Goal: Find specific page/section: Find specific page/section

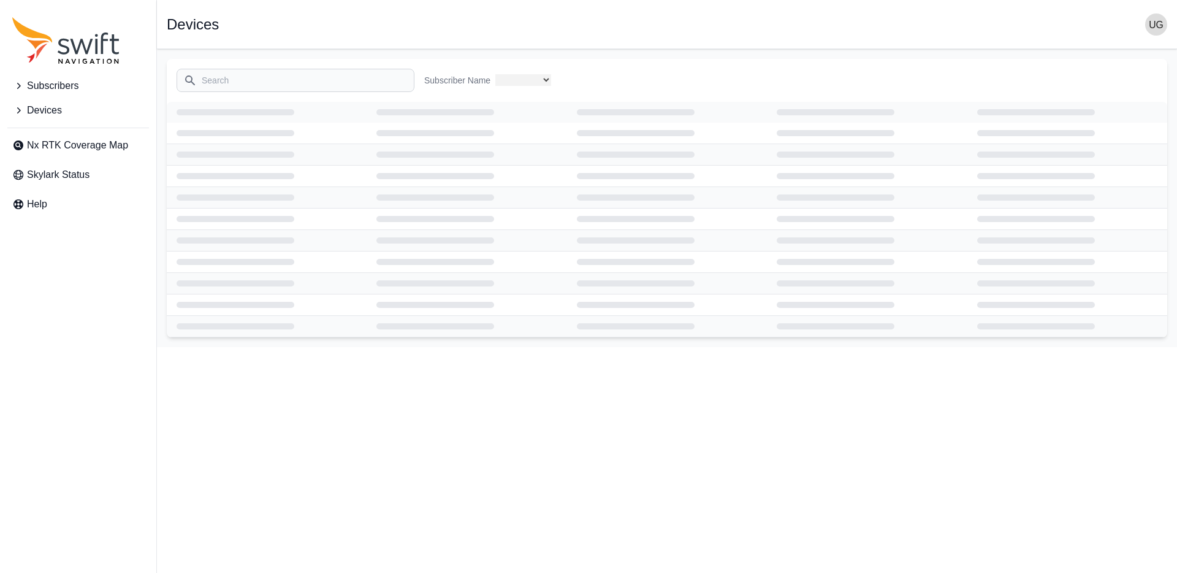
select select "3b15b43b-1669-4ed1-98a2-52b11d9c3b06"
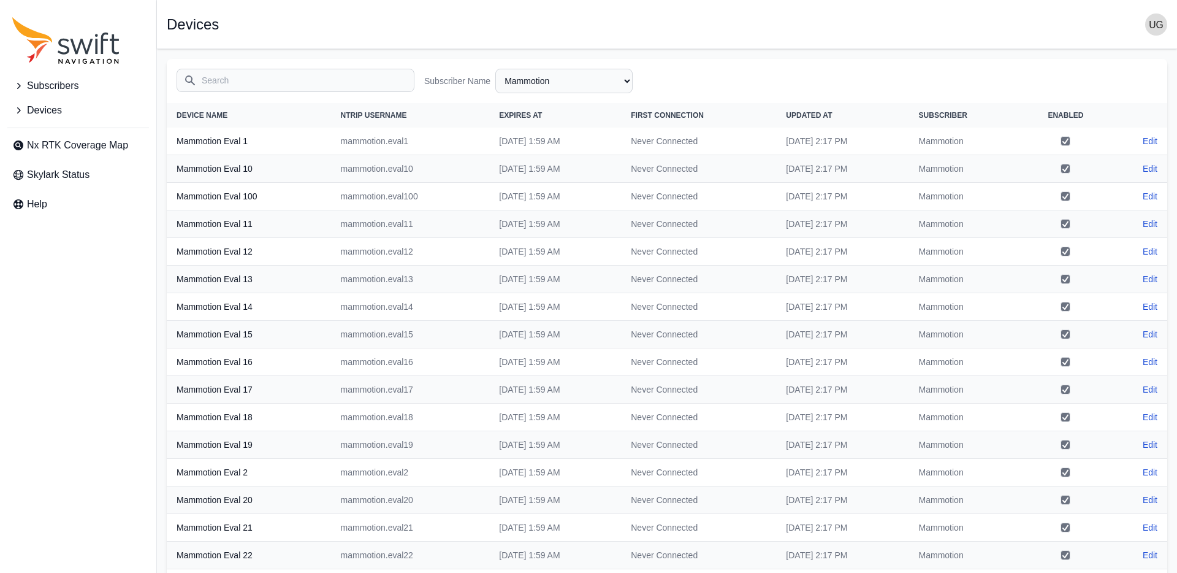
click at [265, 82] on input "Search" at bounding box center [296, 80] width 238 height 23
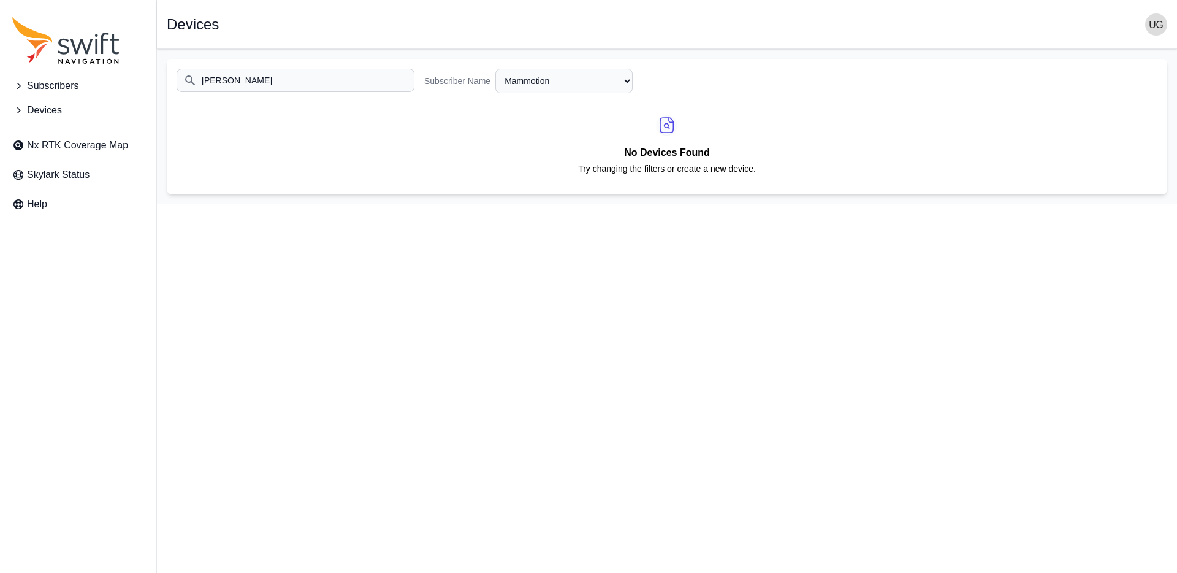
type input "mecomo"
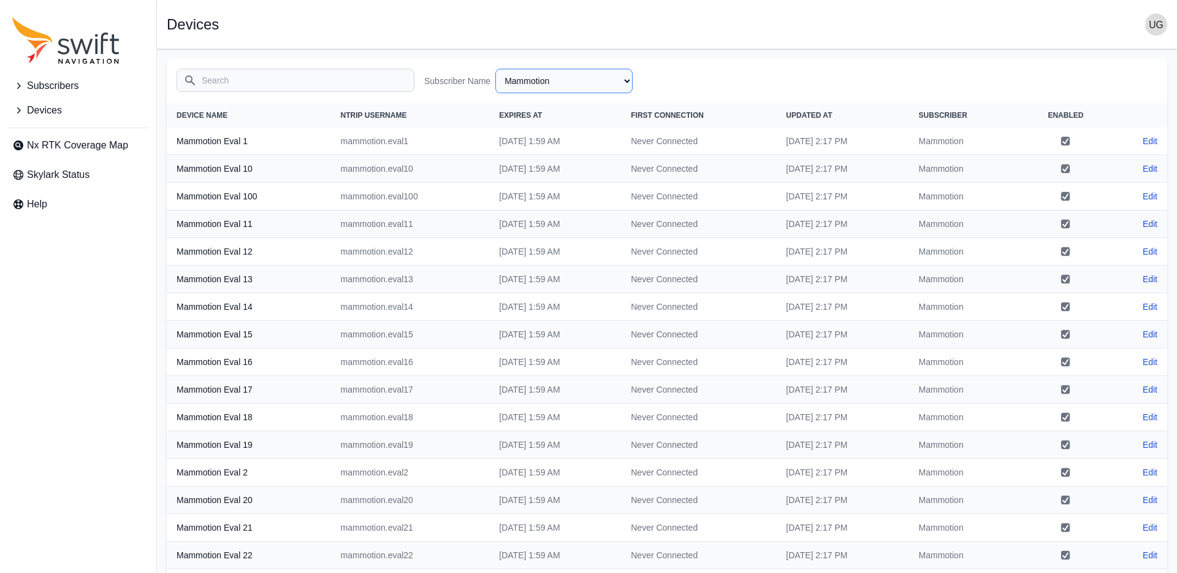
click at [566, 84] on select "All Subscribers <Partner Name> - Customer 1 <Partner Name> - Customer 2 <Partne…" at bounding box center [563, 81] width 137 height 25
click at [495, 69] on select "All Subscribers <Partner Name> - Customer 1 <Partner Name> - Customer 2 <Partne…" at bounding box center [563, 81] width 137 height 25
select select "Subscriber"
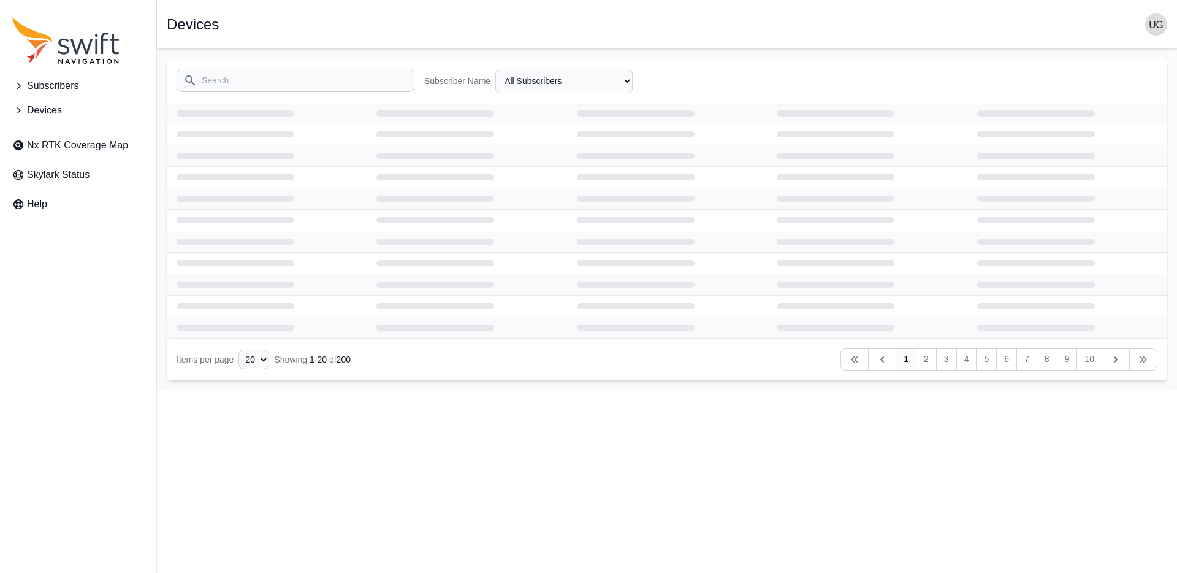
click at [328, 80] on input "Search" at bounding box center [296, 80] width 238 height 23
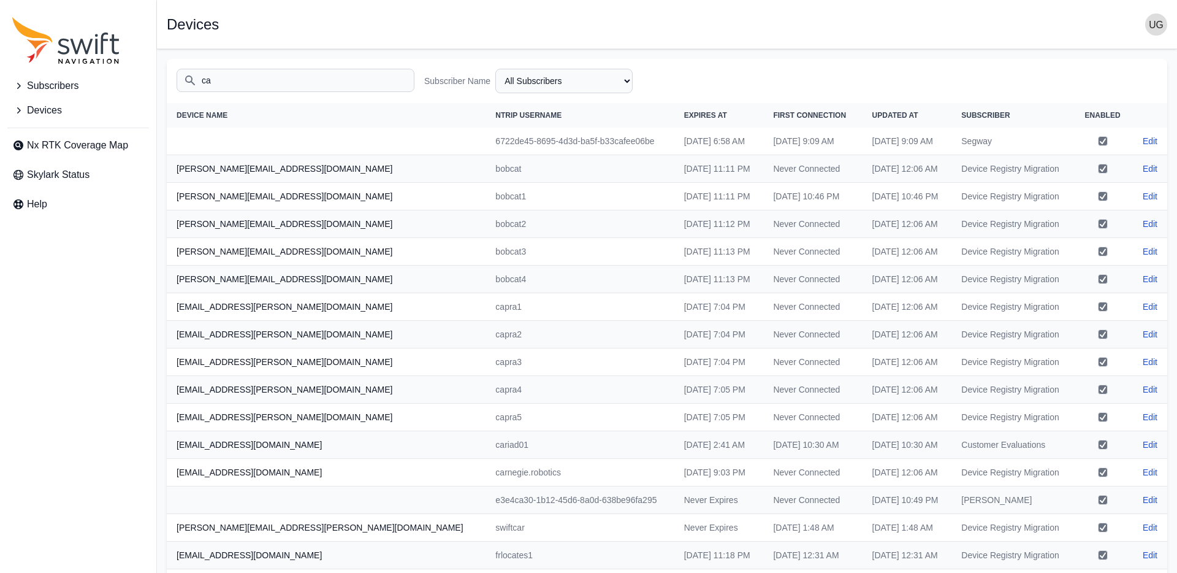
type input "c"
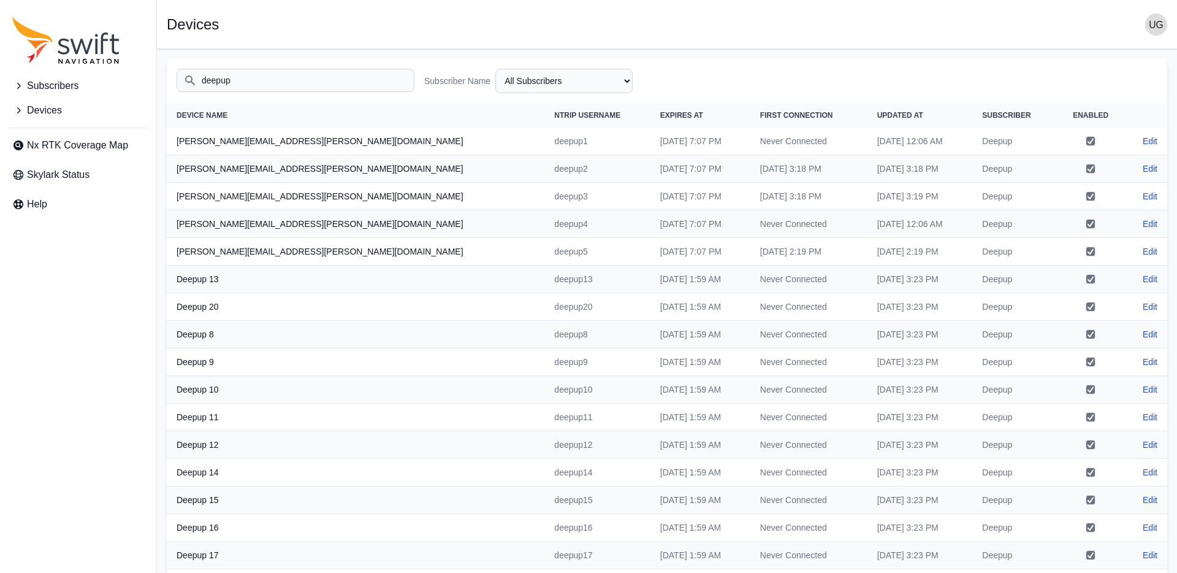
click at [253, 77] on input "deepup" at bounding box center [296, 80] width 238 height 23
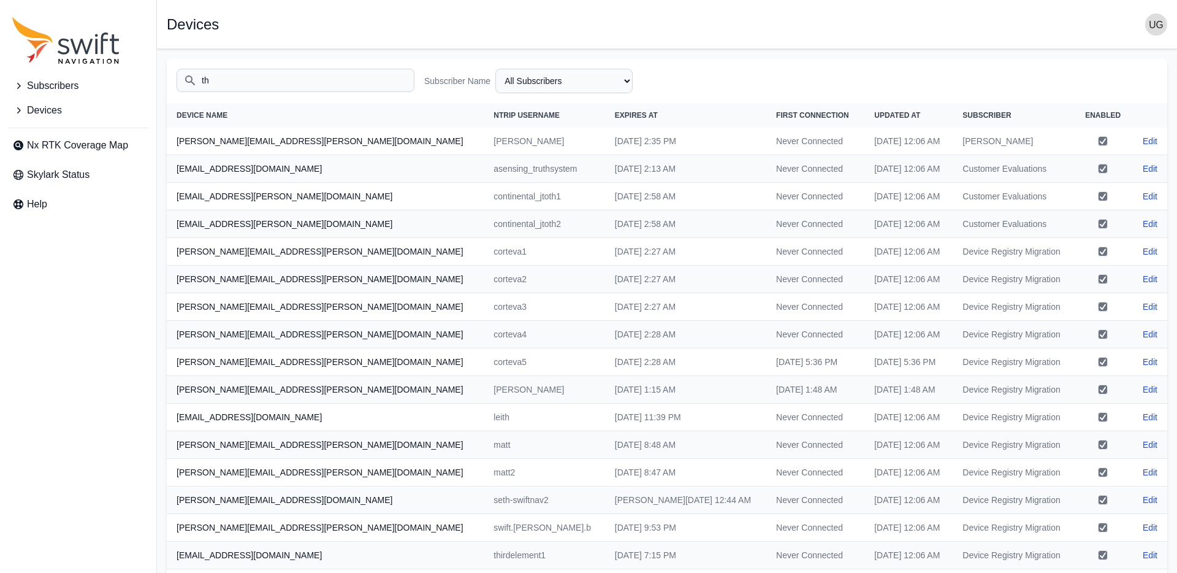
type input "t"
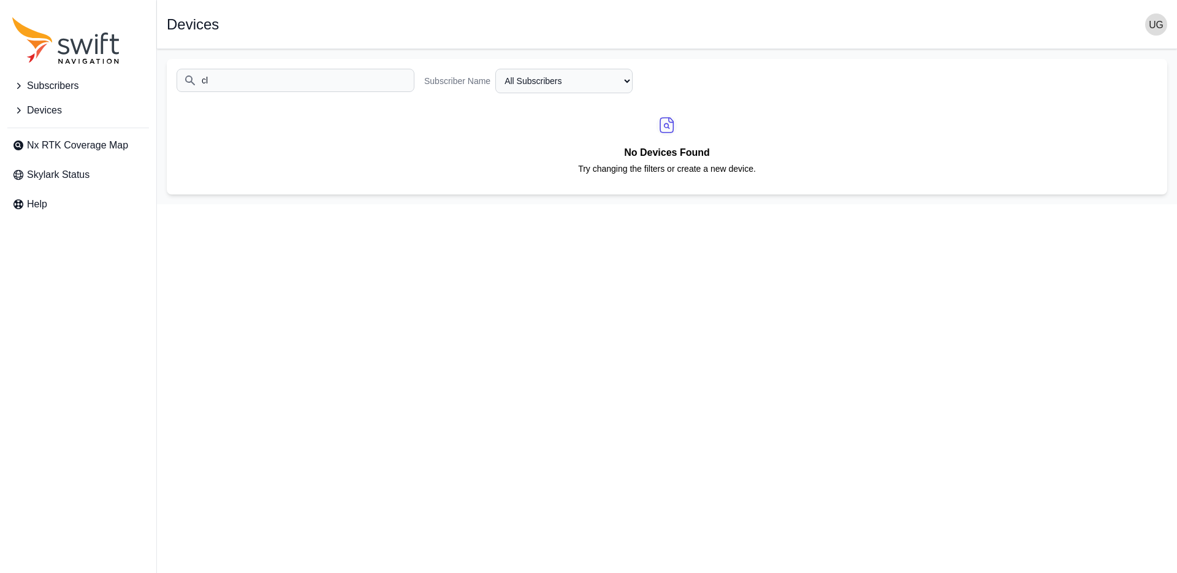
type input "c"
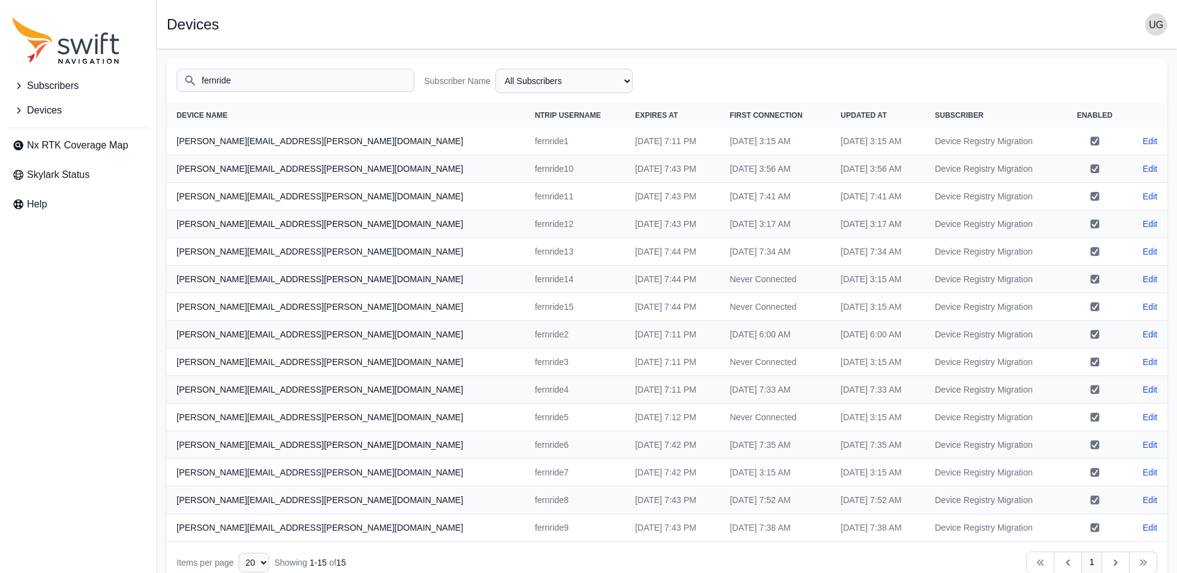
click at [243, 79] on input "fernride" at bounding box center [296, 80] width 238 height 23
click at [243, 80] on input "fernride" at bounding box center [296, 80] width 238 height 23
click at [243, 79] on input "fernride" at bounding box center [296, 80] width 238 height 23
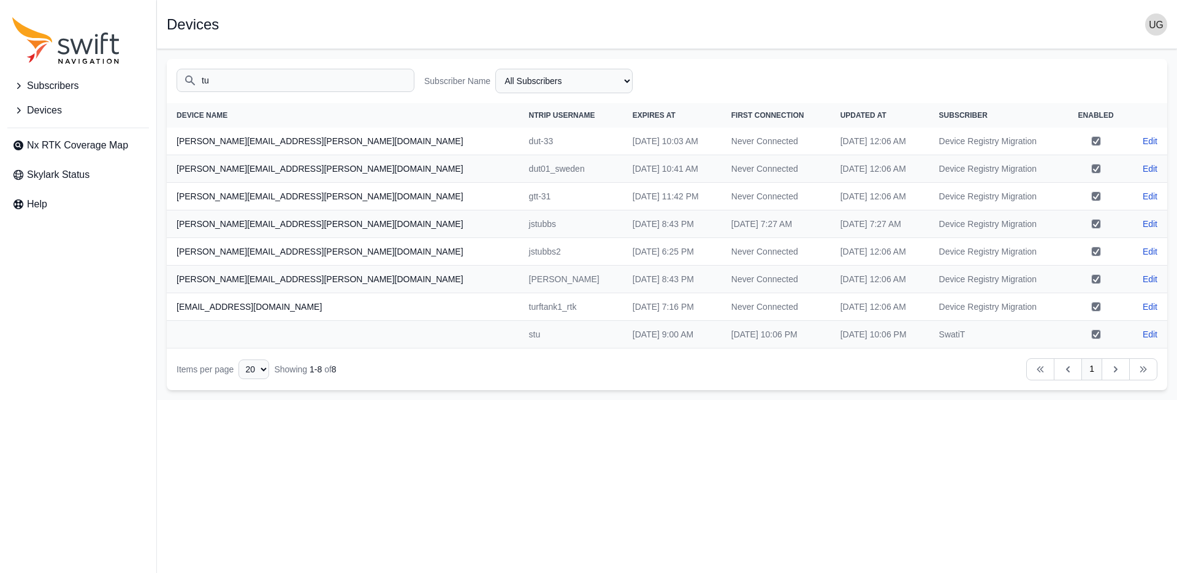
type input "t"
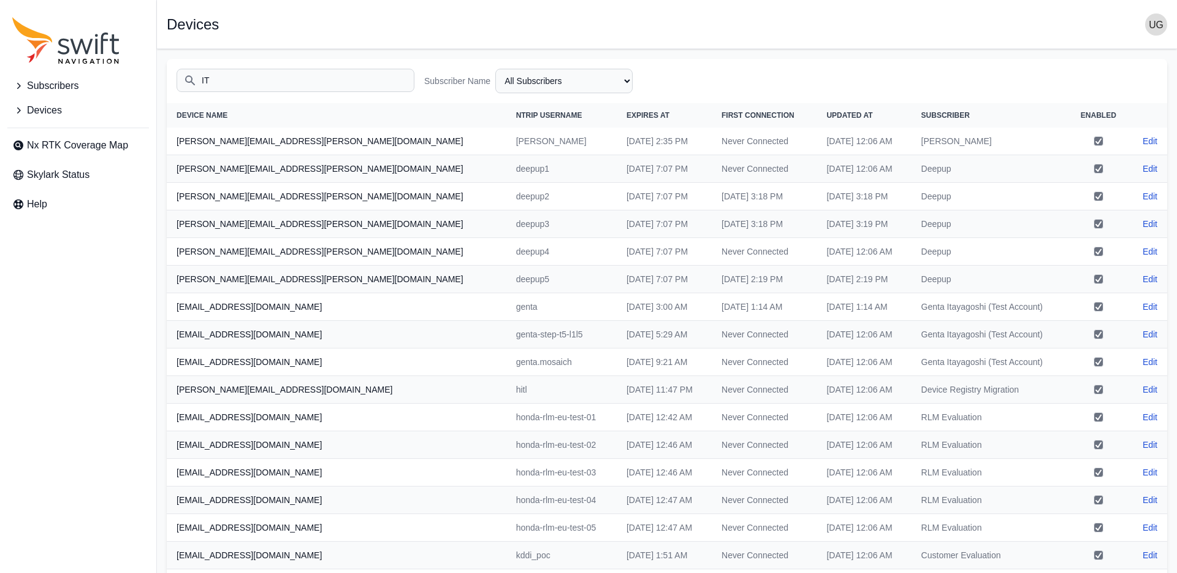
type input "I"
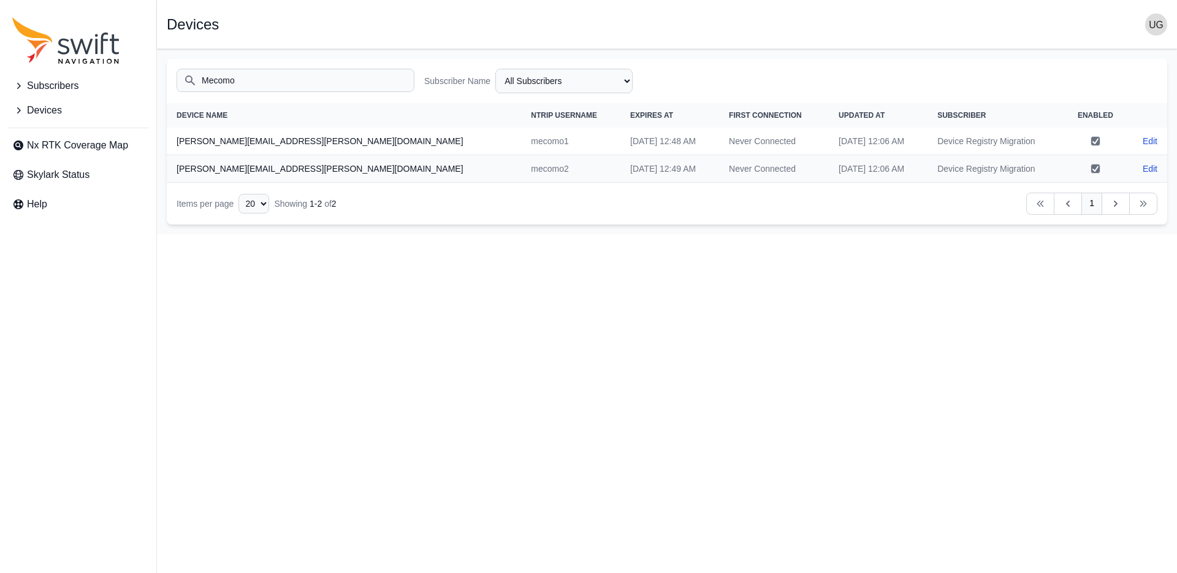
click at [269, 82] on input "Mecomo" at bounding box center [296, 80] width 238 height 23
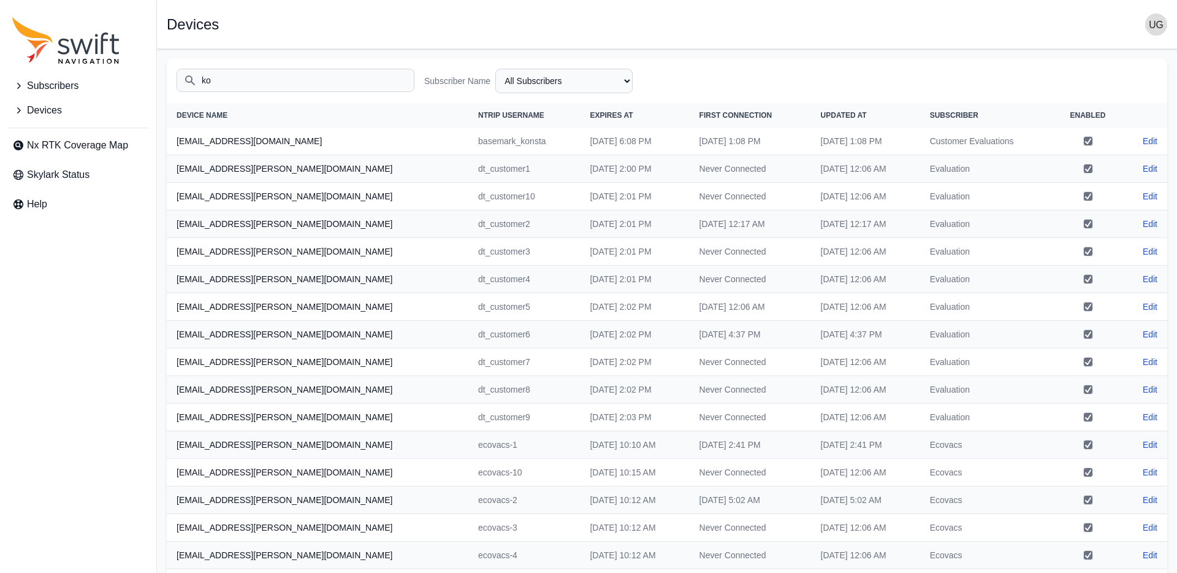
type input "k"
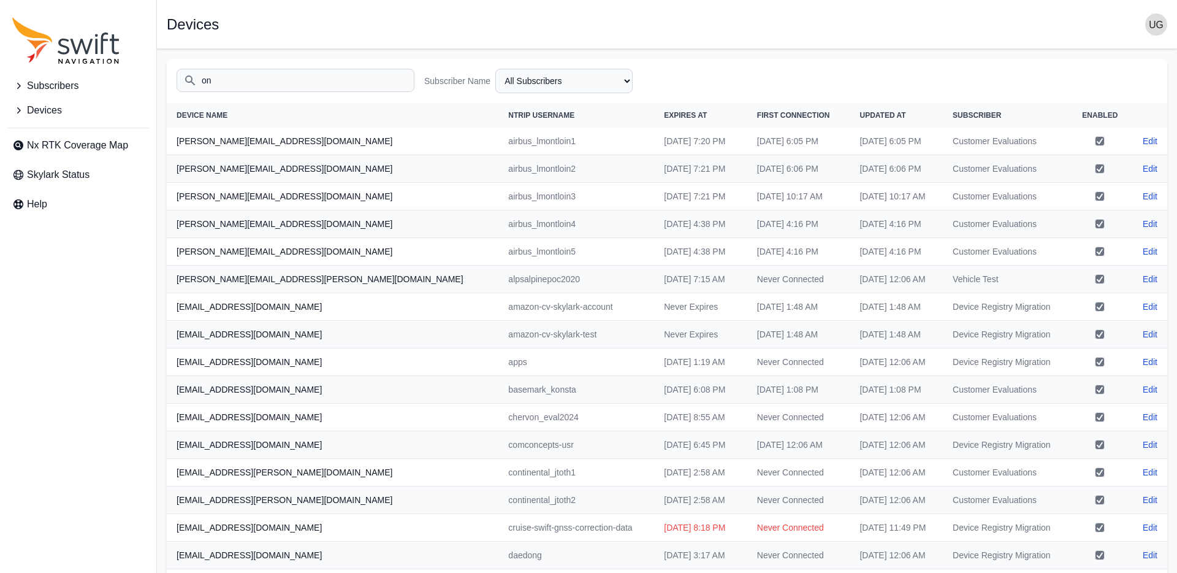
type input "o"
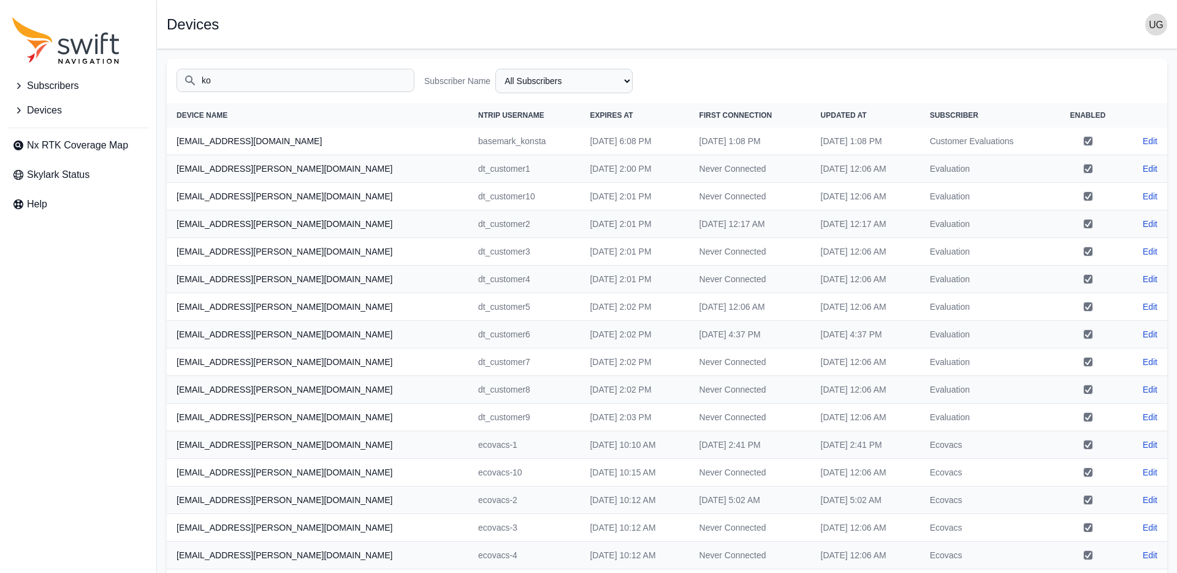
type input "k"
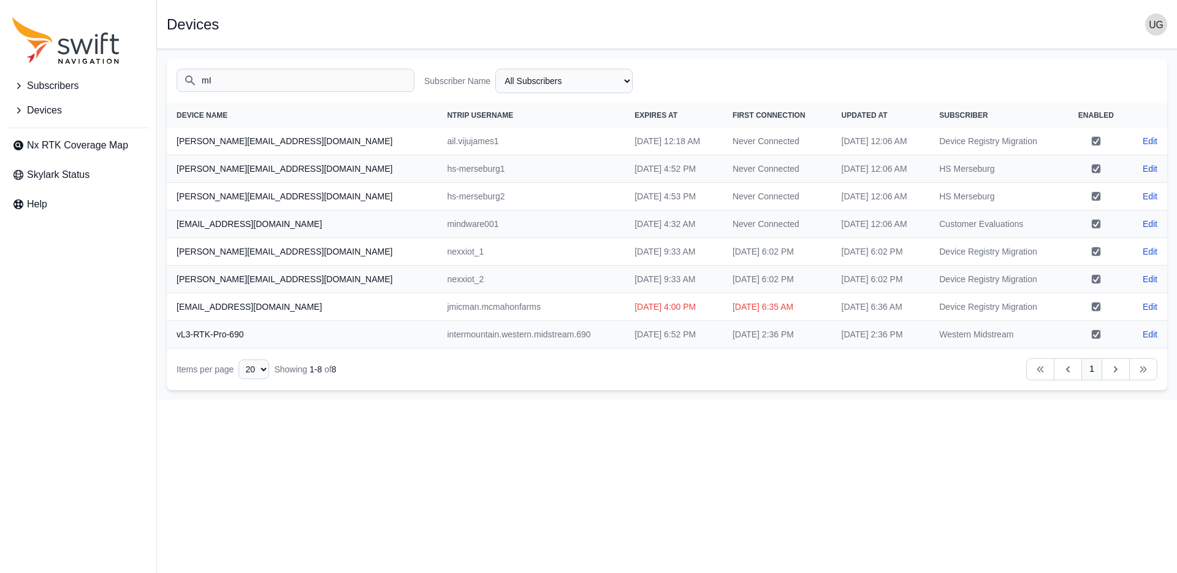
type input "m"
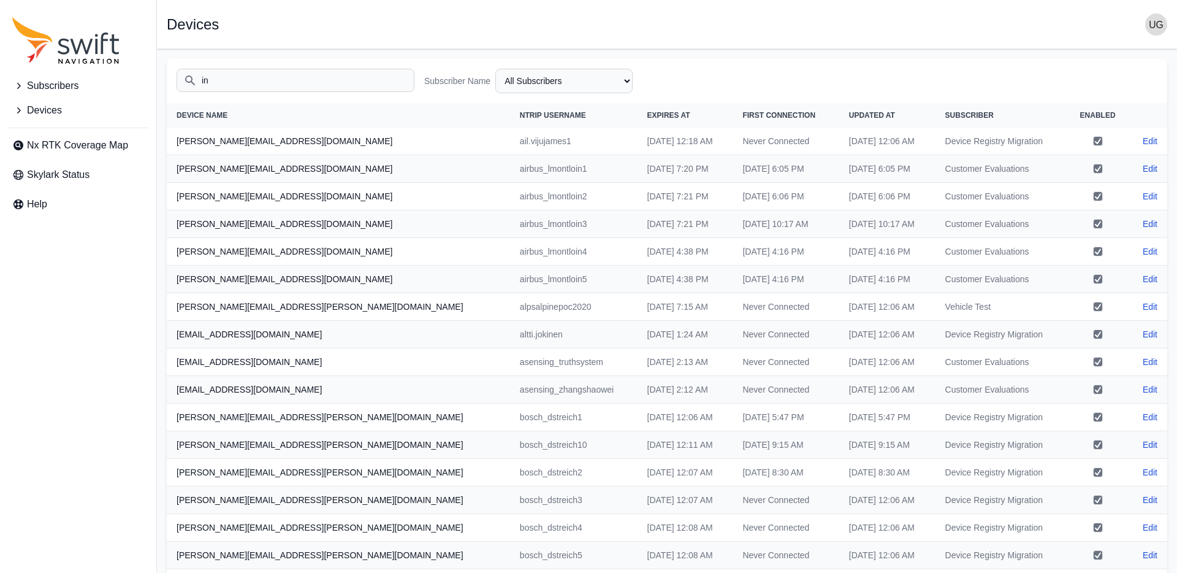
type input "i"
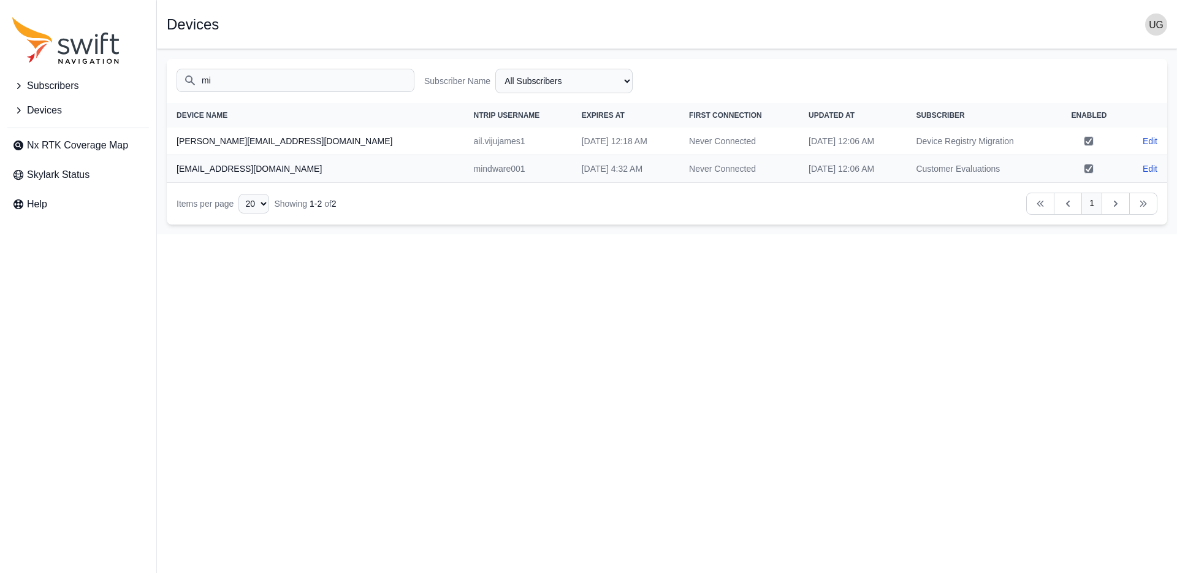
type input "m"
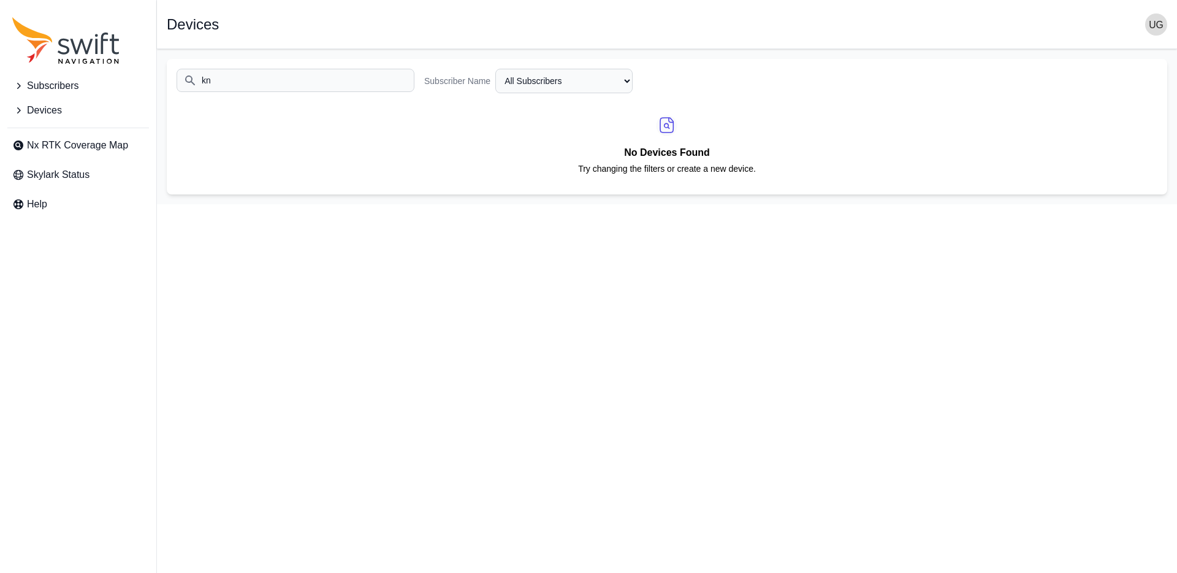
type input "k"
type input "c"
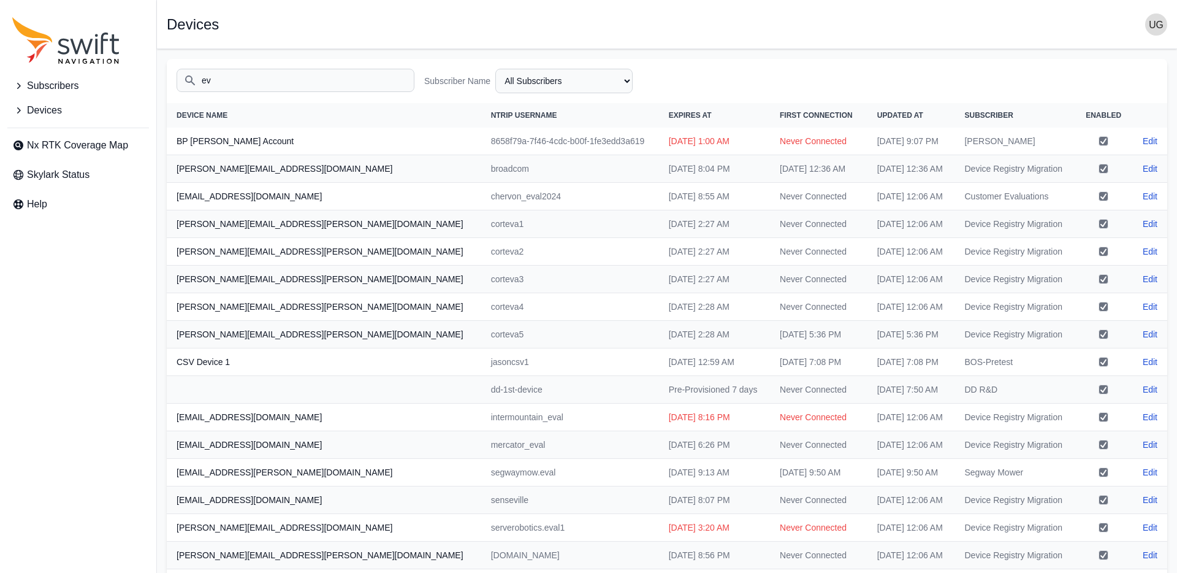
type input "e"
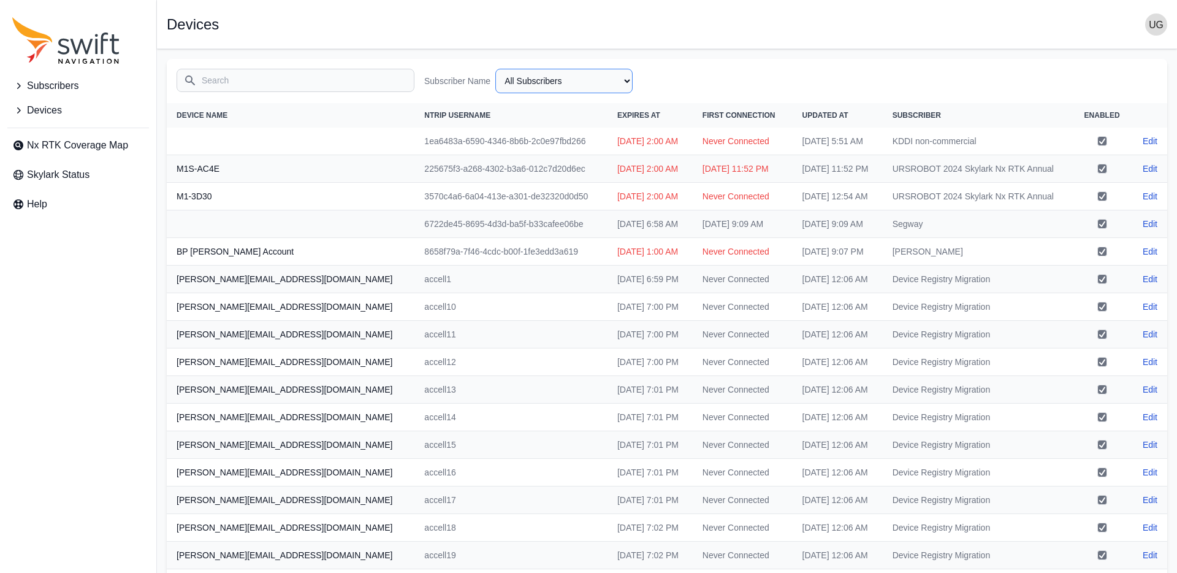
click at [582, 80] on select "All Subscribers <Partner Name> - Customer 1 <Partner Name> - Customer 2 <Partne…" at bounding box center [563, 81] width 137 height 25
click at [316, 80] on input "Search" at bounding box center [296, 80] width 238 height 23
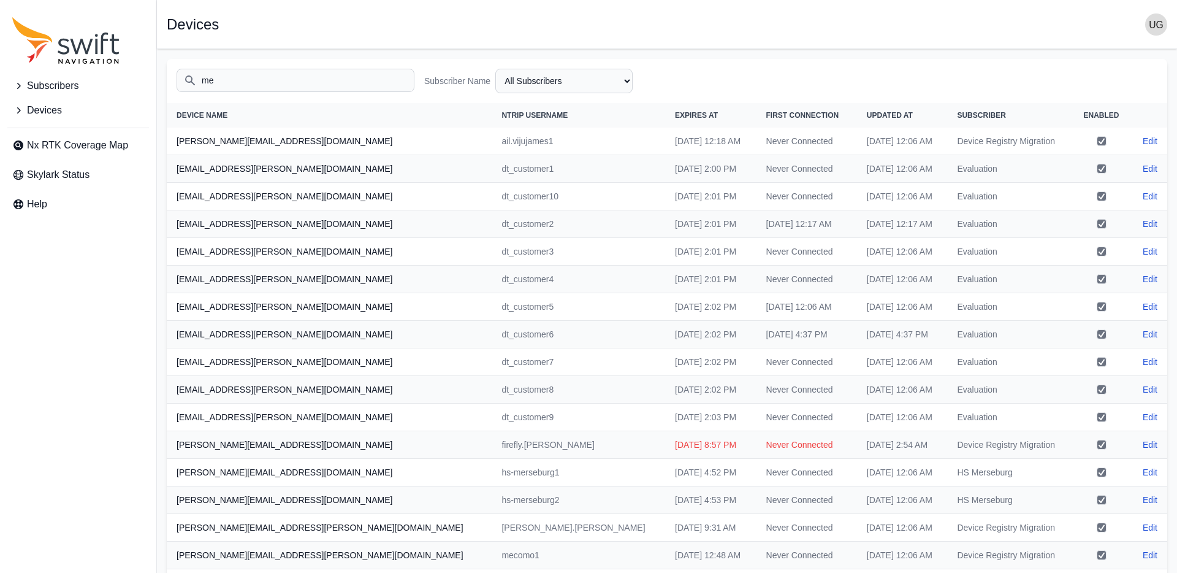
type input "m"
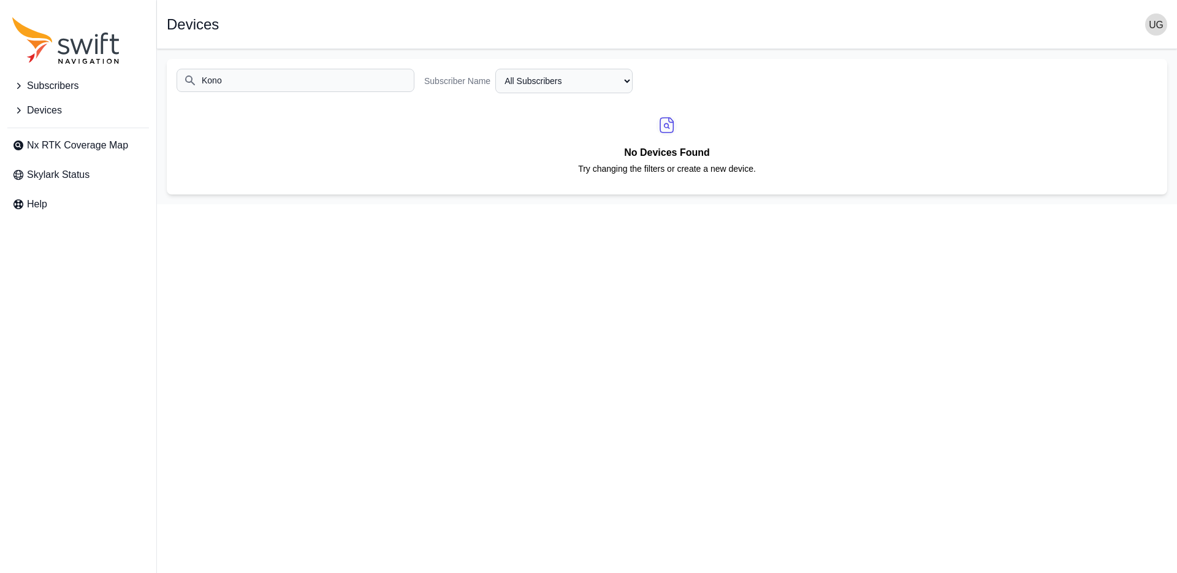
click at [242, 86] on input "Kono" at bounding box center [296, 80] width 238 height 23
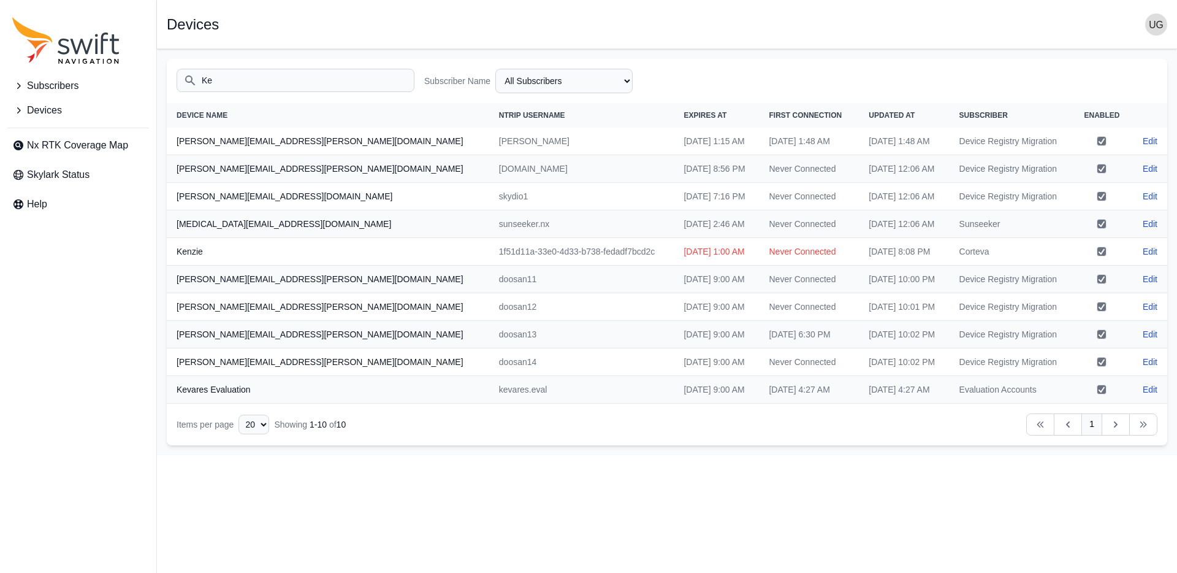
type input "K"
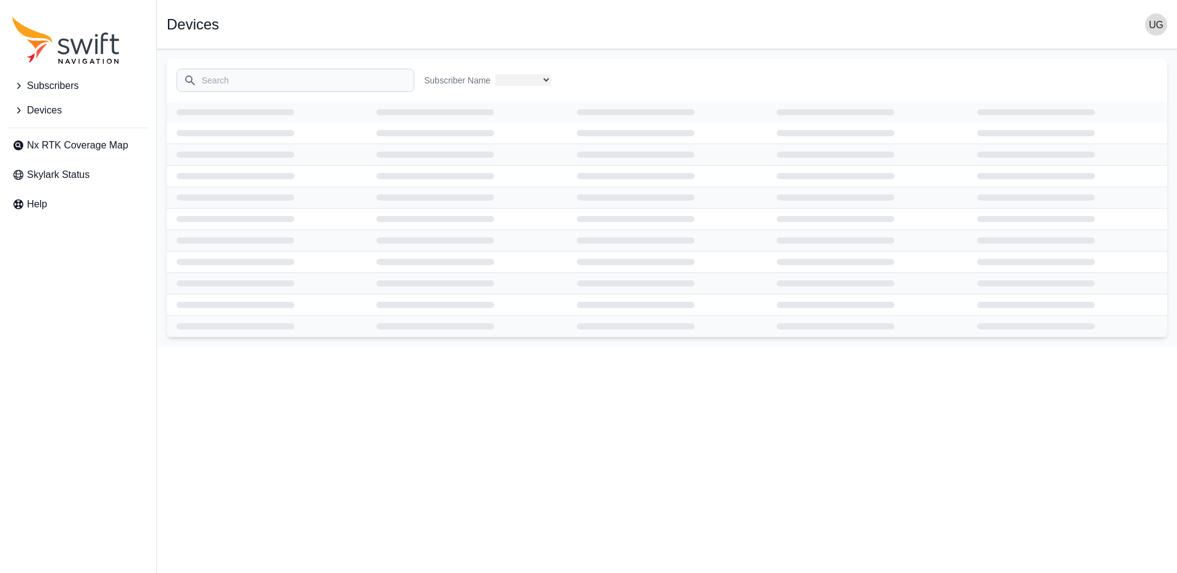
select select "3b15b43b-1669-4ed1-98a2-52b11d9c3b06"
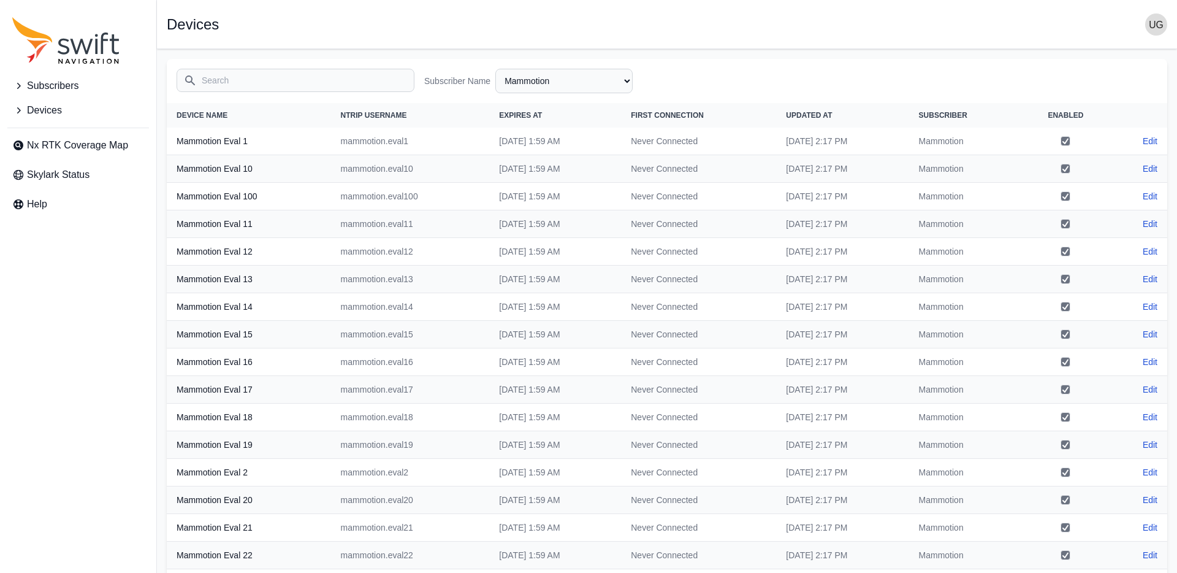
click at [270, 84] on input "Search" at bounding box center [296, 80] width 238 height 23
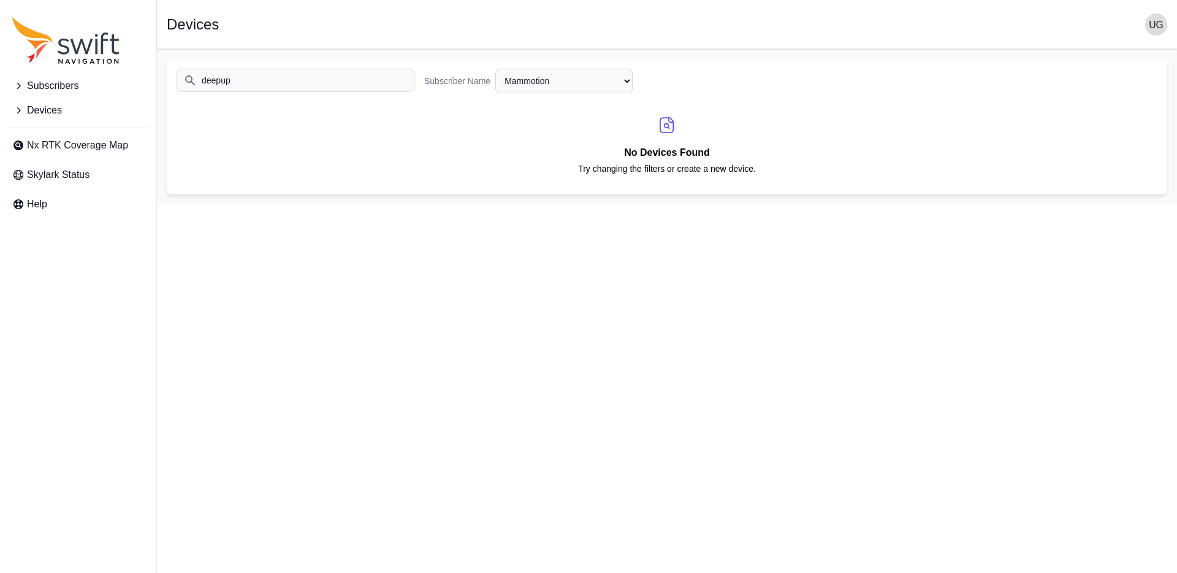
type input "deepup"
click at [587, 85] on select "All Subscribers <Partner Name> - Customer 1 <Partner Name> - Customer 2 <Partne…" at bounding box center [563, 81] width 137 height 25
click at [495, 69] on select "All Subscribers <Partner Name> - Customer 1 <Partner Name> - Customer 2 <Partne…" at bounding box center [563, 81] width 137 height 25
select select "Subscriber"
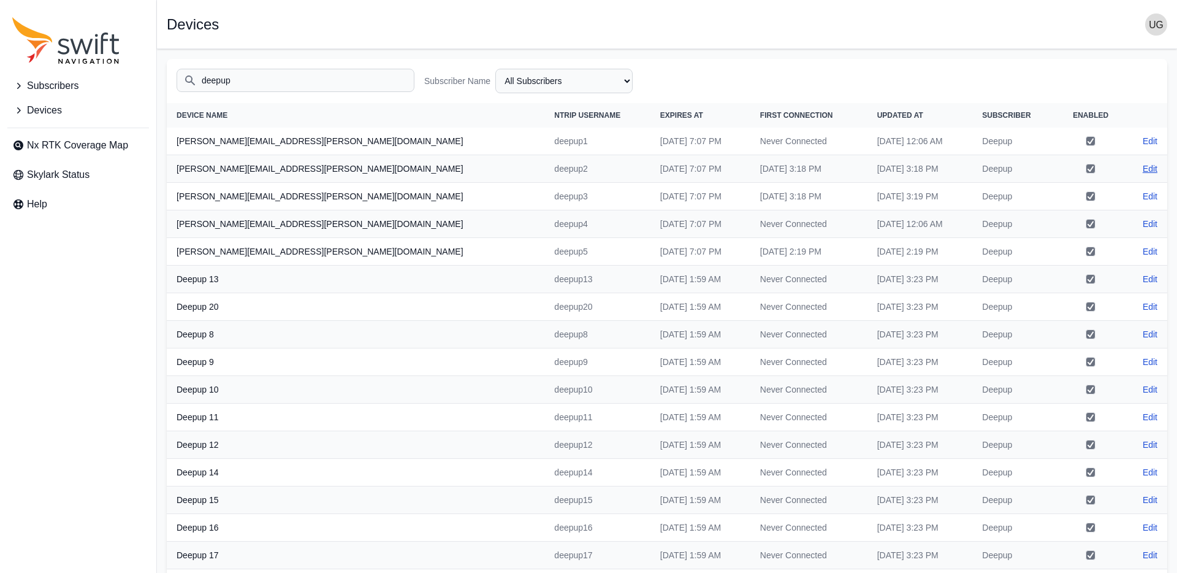
click at [1151, 166] on link "Edit" at bounding box center [1150, 168] width 15 height 12
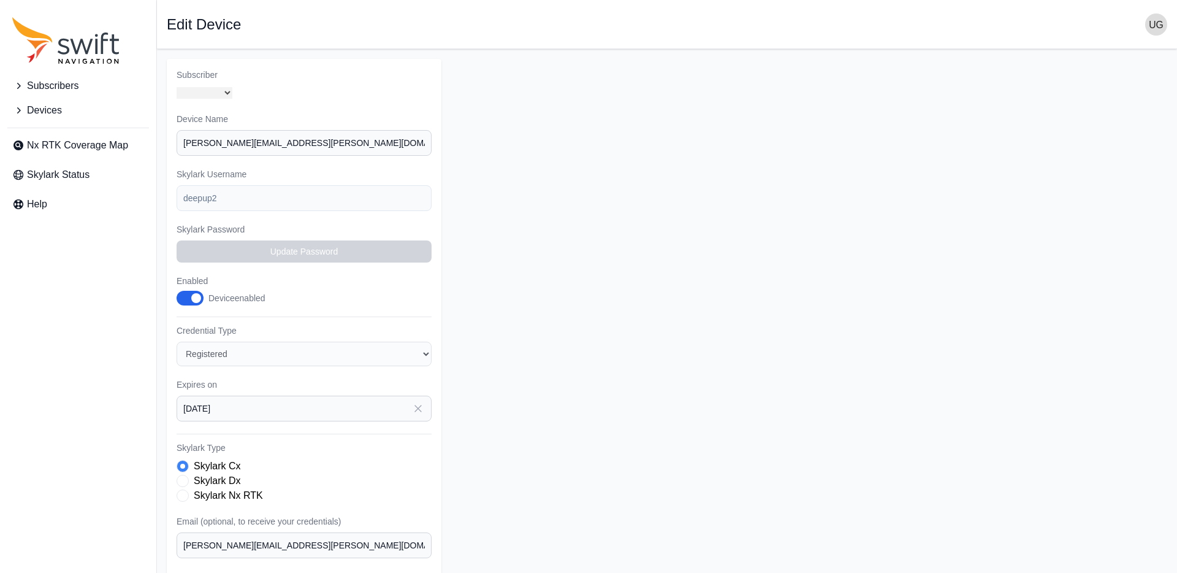
select select "7b935e3f-0643-46c8-a04f-ff7d1cb906a2"
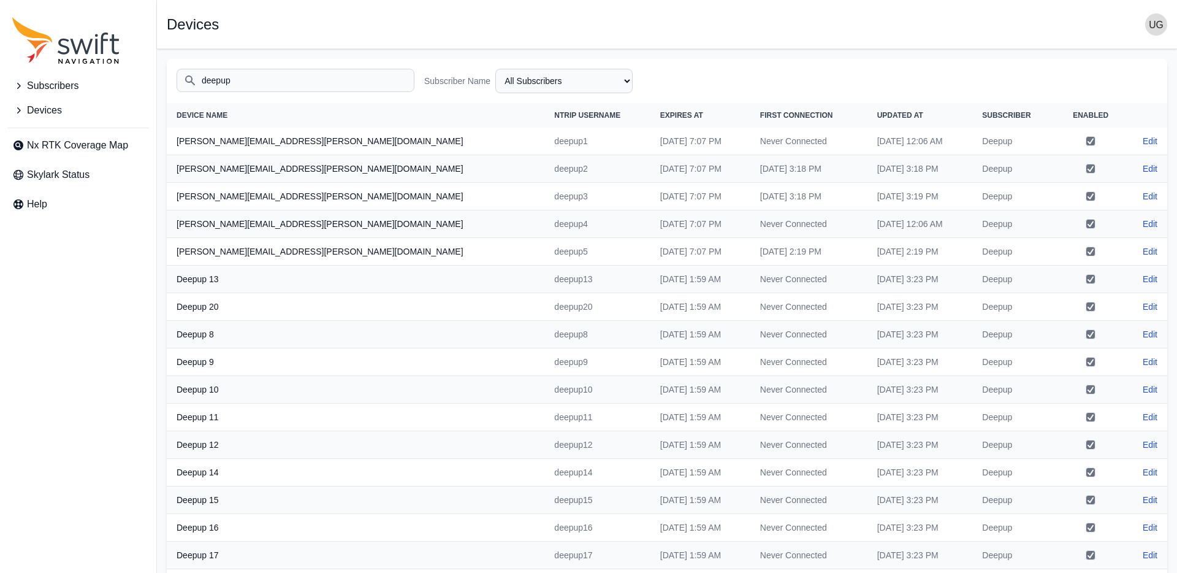
click at [17, 109] on icon "Sidenav" at bounding box center [18, 110] width 12 height 12
click at [17, 83] on icon "Sidenav" at bounding box center [18, 86] width 12 height 12
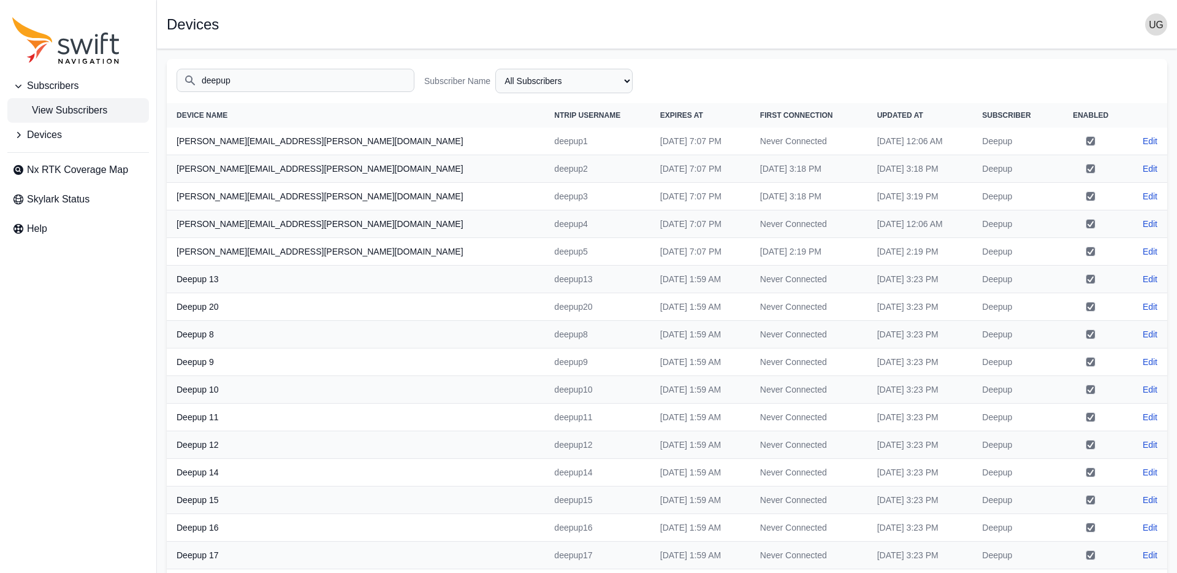
click at [74, 103] on span "View Subscribers" at bounding box center [59, 110] width 95 height 15
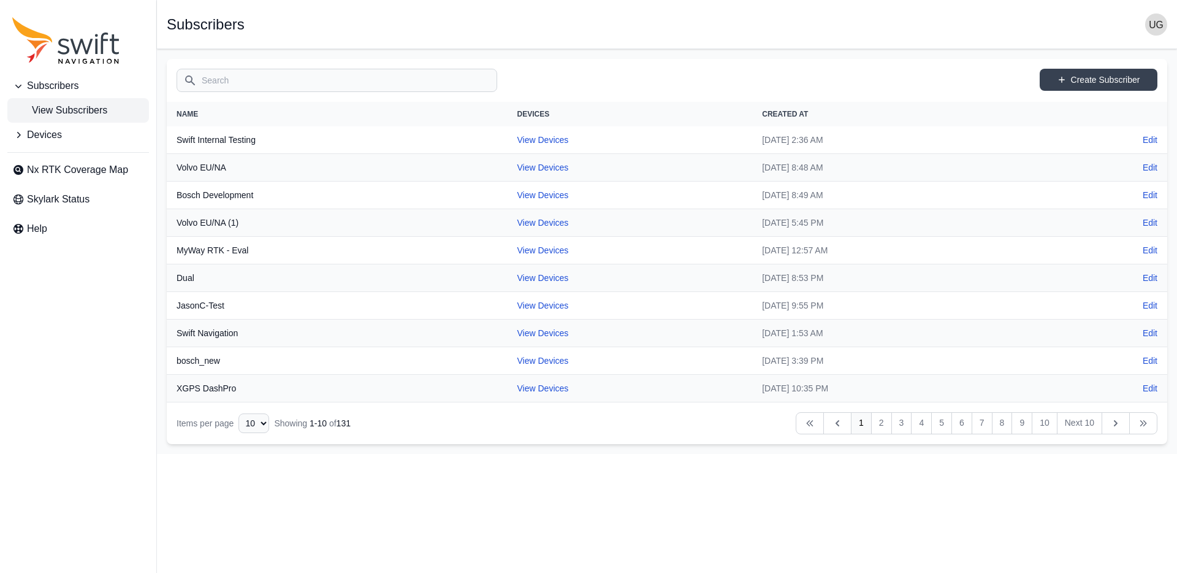
click at [21, 135] on icon "Sidenav" at bounding box center [18, 135] width 12 height 12
click at [67, 159] on span "View Devices" at bounding box center [51, 159] width 78 height 15
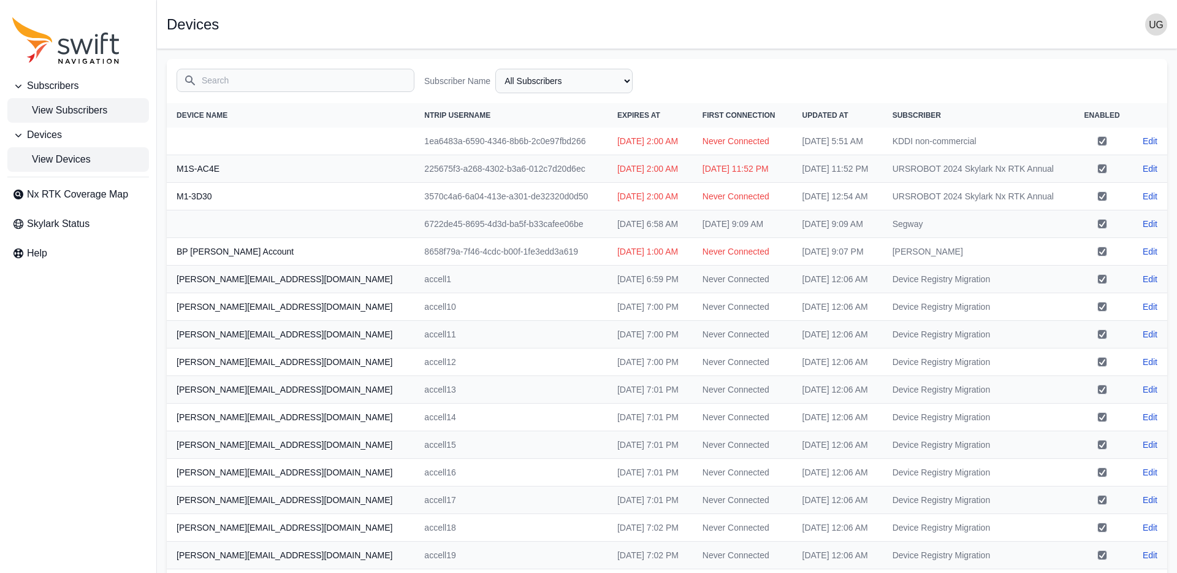
click at [43, 112] on span "View Subscribers" at bounding box center [59, 110] width 95 height 15
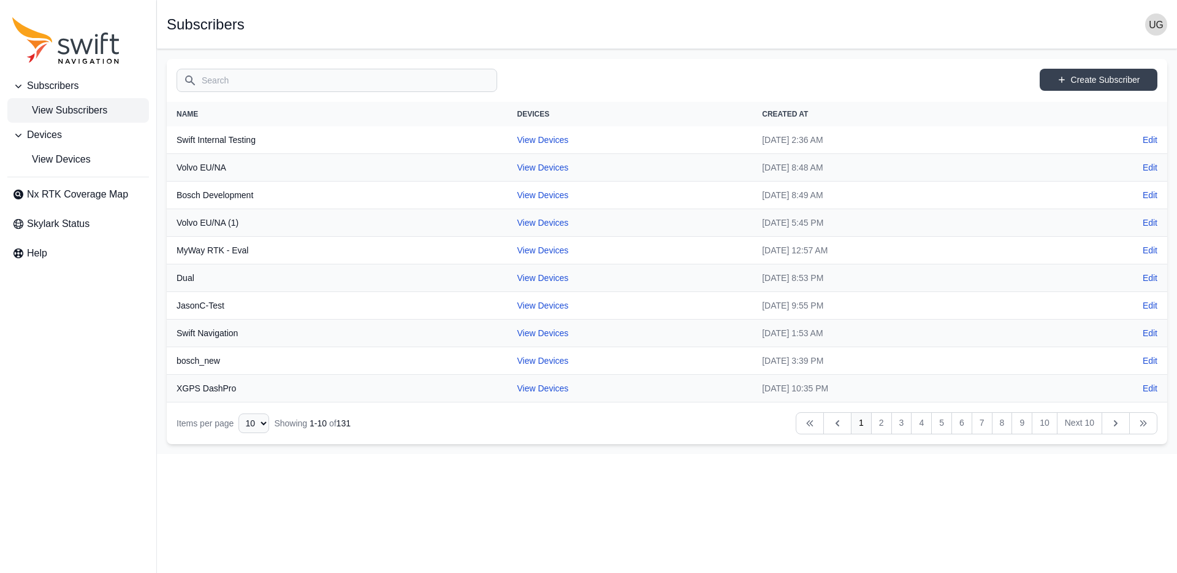
click at [251, 78] on input "Search" at bounding box center [337, 80] width 321 height 23
click at [58, 83] on span "Subscribers" at bounding box center [52, 85] width 51 height 15
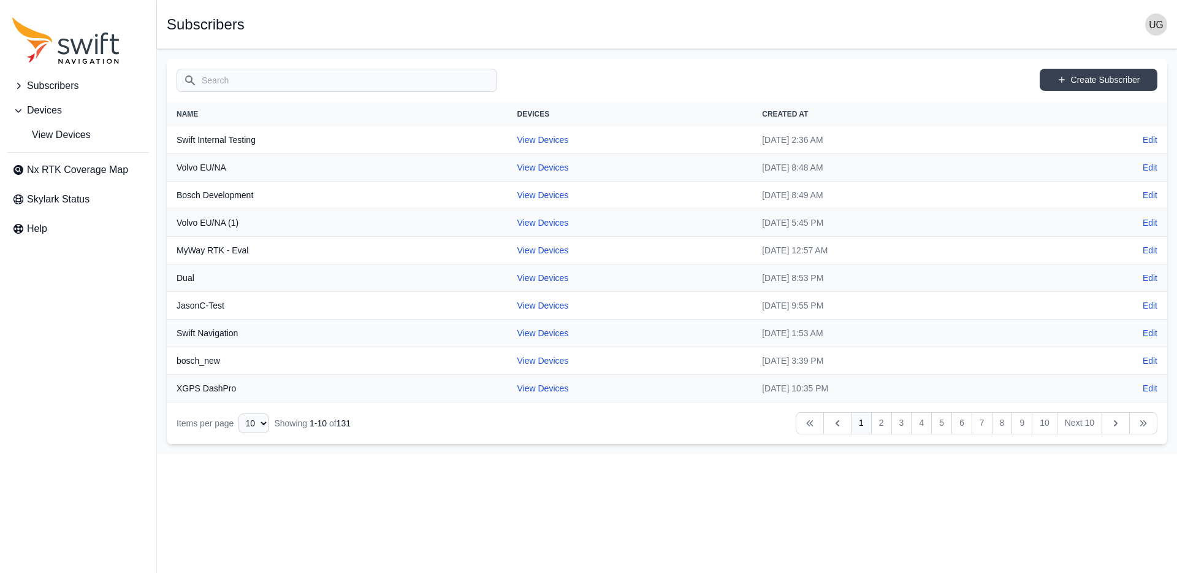
click at [47, 89] on span "Subscribers" at bounding box center [52, 85] width 51 height 15
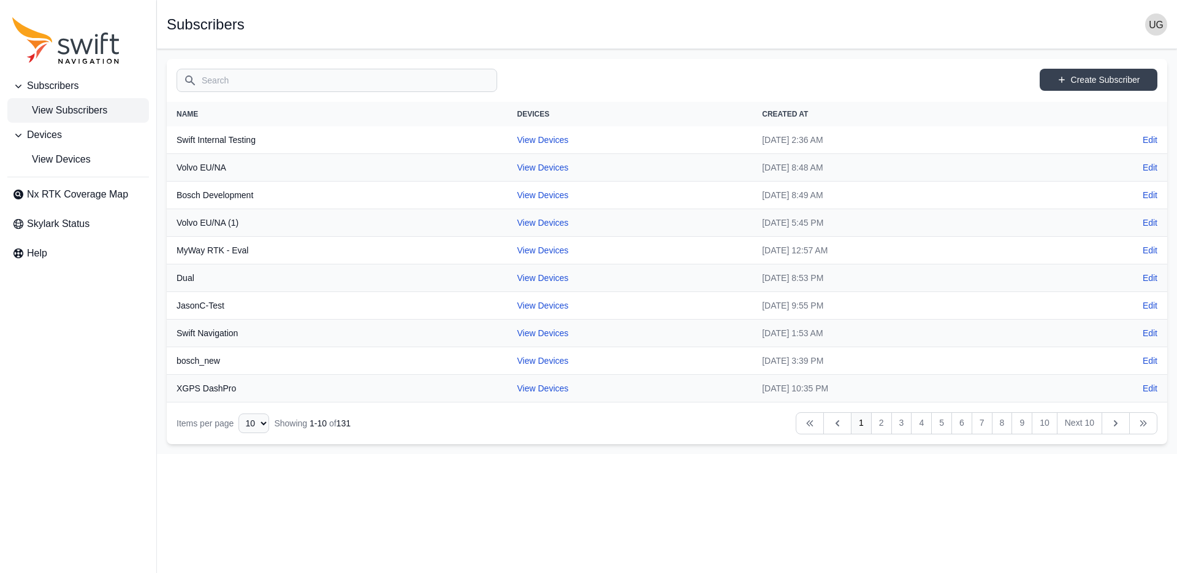
click at [51, 111] on span "View Subscribers" at bounding box center [59, 110] width 95 height 15
click at [334, 90] on input "Search" at bounding box center [337, 80] width 321 height 23
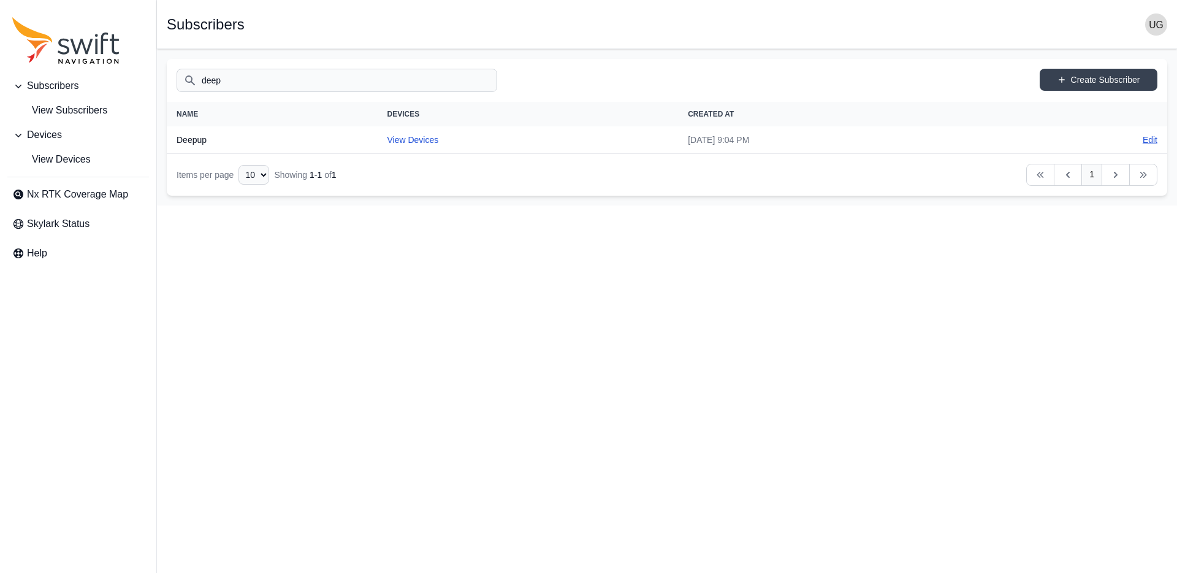
type input "deep"
click at [1154, 141] on link "Edit" at bounding box center [1150, 140] width 15 height 12
click at [391, 140] on link "View Devices" at bounding box center [412, 140] width 51 height 10
select select "7b935e3f-0643-46c8-a04f-ff7d1cb906a2"
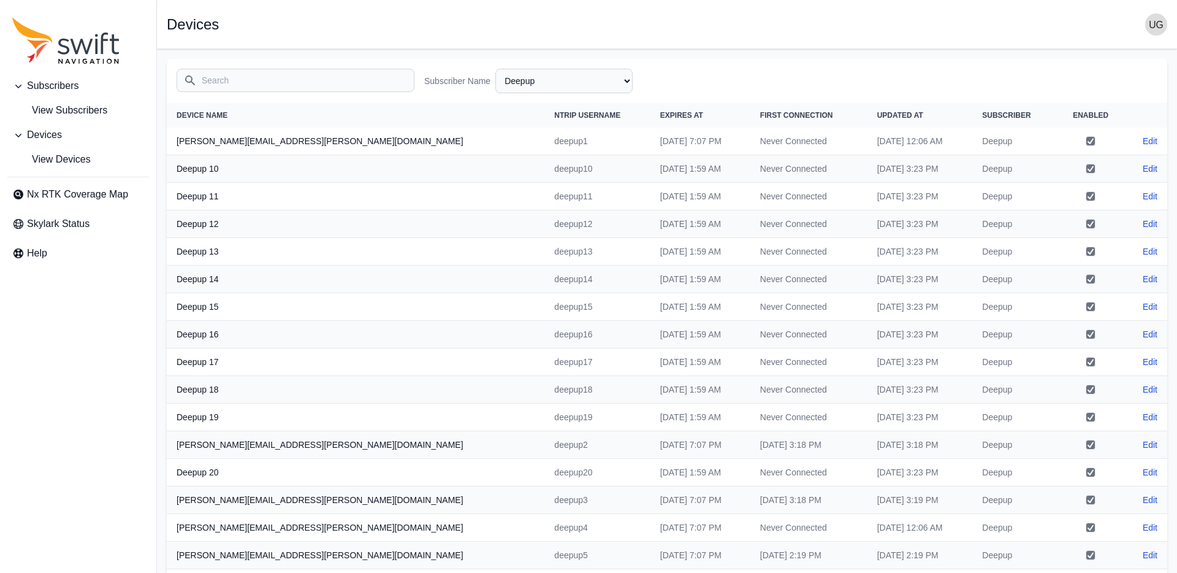
click at [1126, 109] on th "Actions" at bounding box center [1146, 115] width 42 height 25
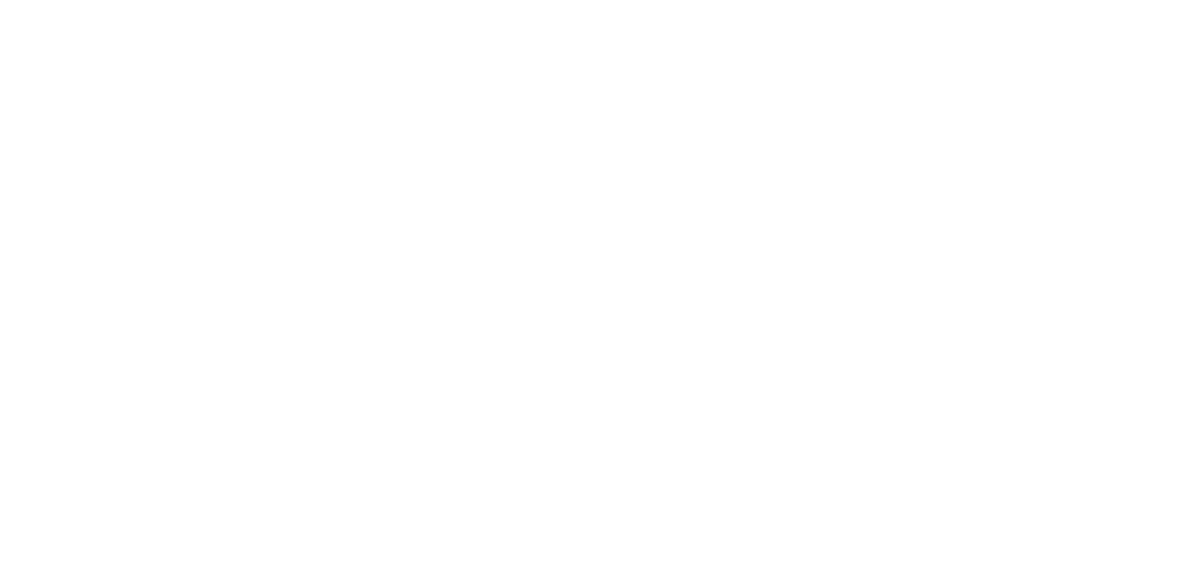
select select "3b15b43b-1669-4ed1-98a2-52b11d9c3b06"
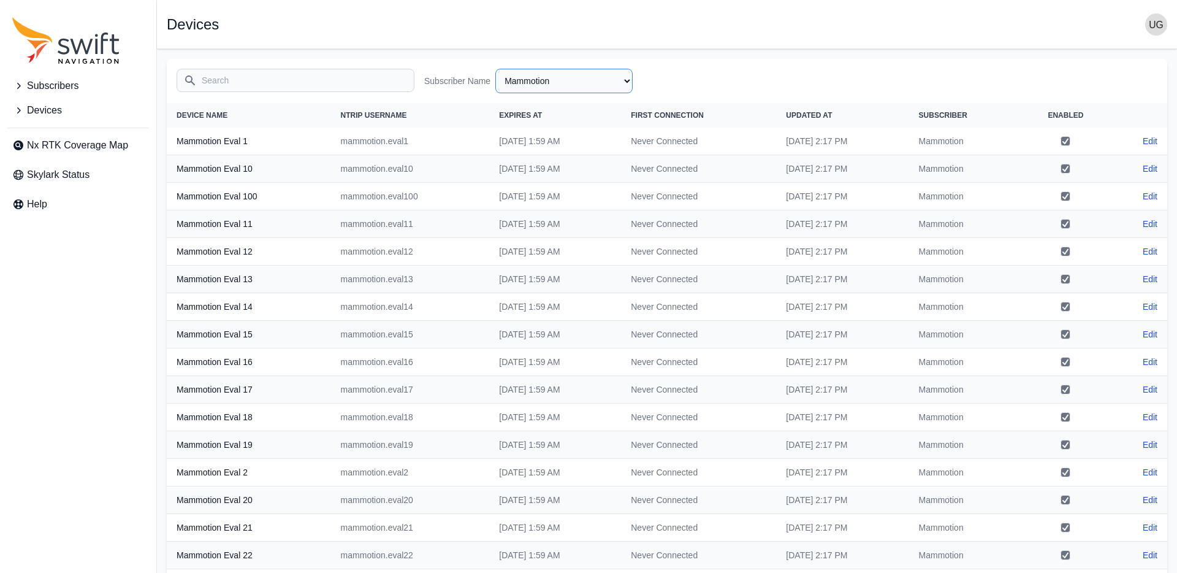
click at [616, 87] on select "All Subscribers <Partner Name> - Customer 1 <Partner Name> - Customer 2 <Partne…" at bounding box center [563, 81] width 137 height 25
click at [495, 69] on select "All Subscribers <Partner Name> - Customer 1 <Partner Name> - Customer 2 <Partne…" at bounding box center [563, 81] width 137 height 25
select select "Subscriber"
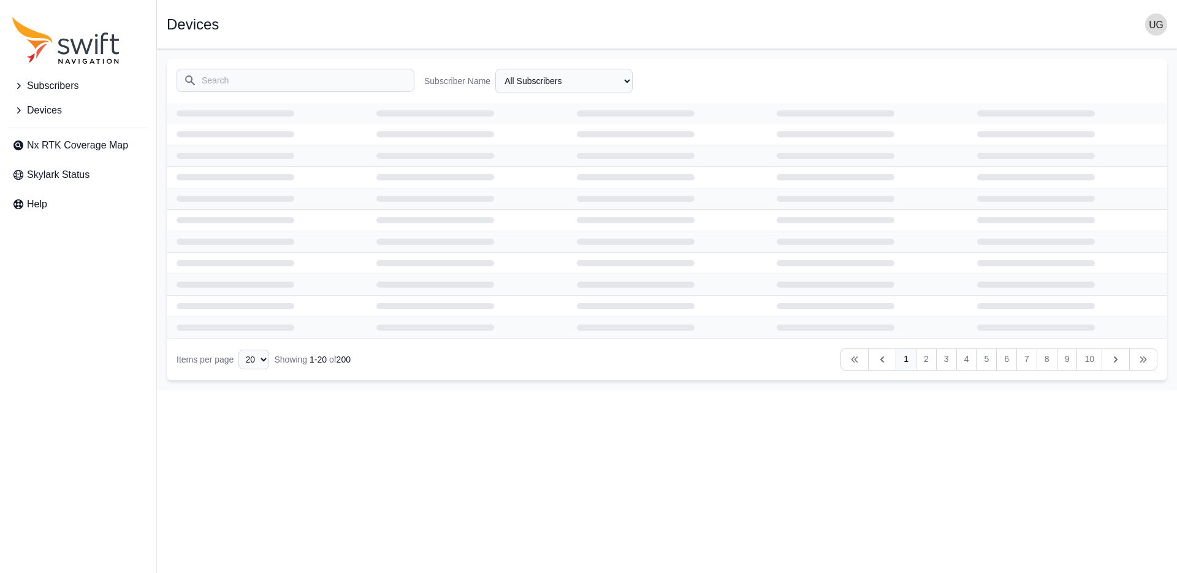
click at [215, 85] on input "Search" at bounding box center [296, 80] width 238 height 23
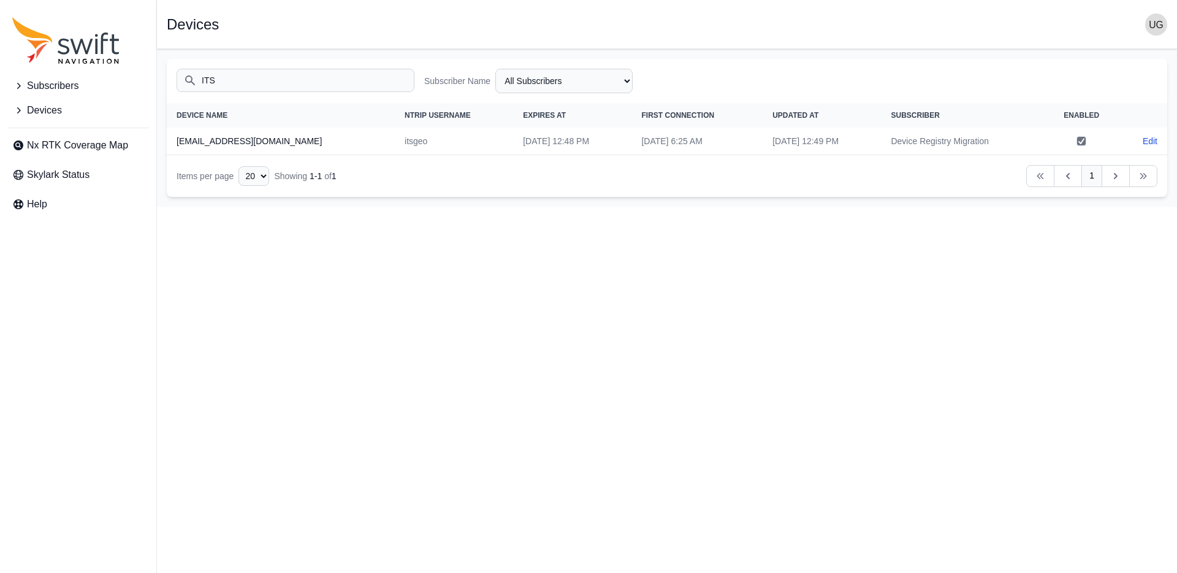
click at [237, 77] on input "ITS" at bounding box center [296, 80] width 238 height 23
click at [236, 77] on input "ITS" at bounding box center [296, 80] width 238 height 23
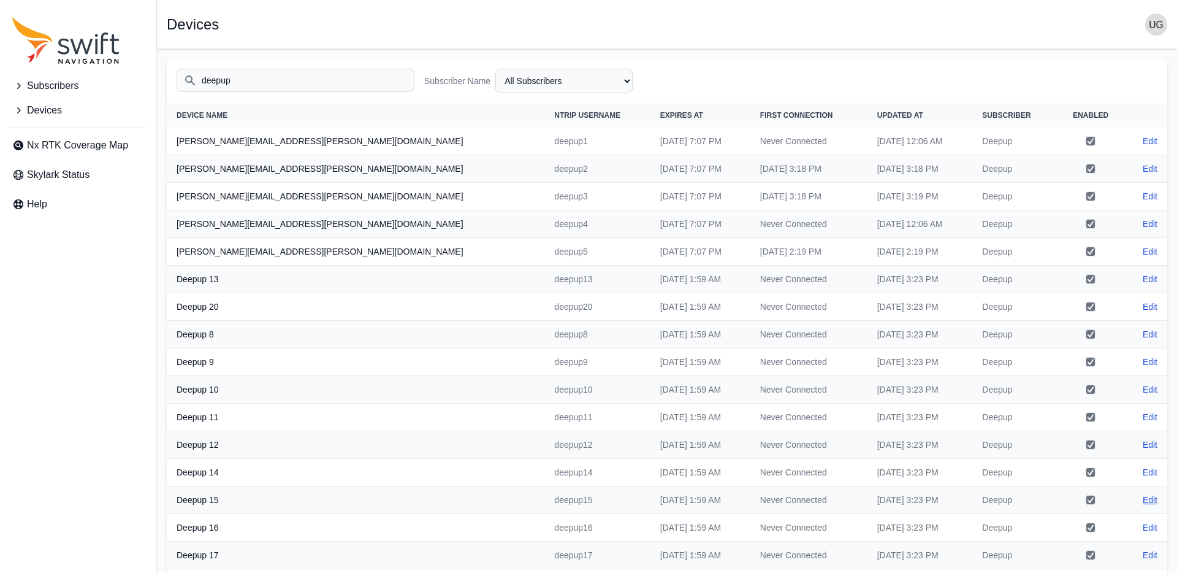
type input "deepup"
click at [547, 80] on select "All Subscribers <Partner Name> - Customer 1 <Partner Name> - Customer 2 <Partne…" at bounding box center [563, 81] width 137 height 25
click at [495, 69] on select "All Subscribers <Partner Name> - Customer 1 <Partner Name> - Customer 2 <Partne…" at bounding box center [563, 81] width 137 height 25
select select "7b935e3f-0643-46c8-a04f-ff7d1cb906a2"
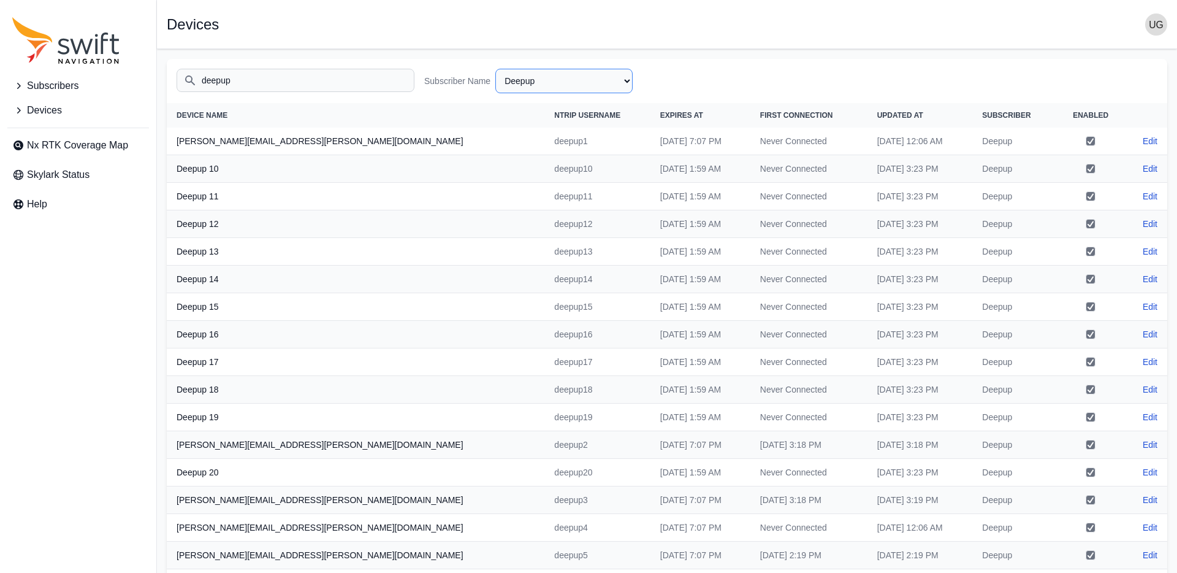
scroll to position [1, 0]
click at [566, 79] on select "All Subscribers <Partner Name> - Customer 1 <Partner Name> - Customer 2 <Partne…" at bounding box center [563, 80] width 137 height 25
click at [495, 68] on select "All Subscribers <Partner Name> - Customer 1 <Partner Name> - Customer 2 <Partne…" at bounding box center [563, 80] width 137 height 25
click at [378, 80] on input "deepup" at bounding box center [296, 79] width 238 height 23
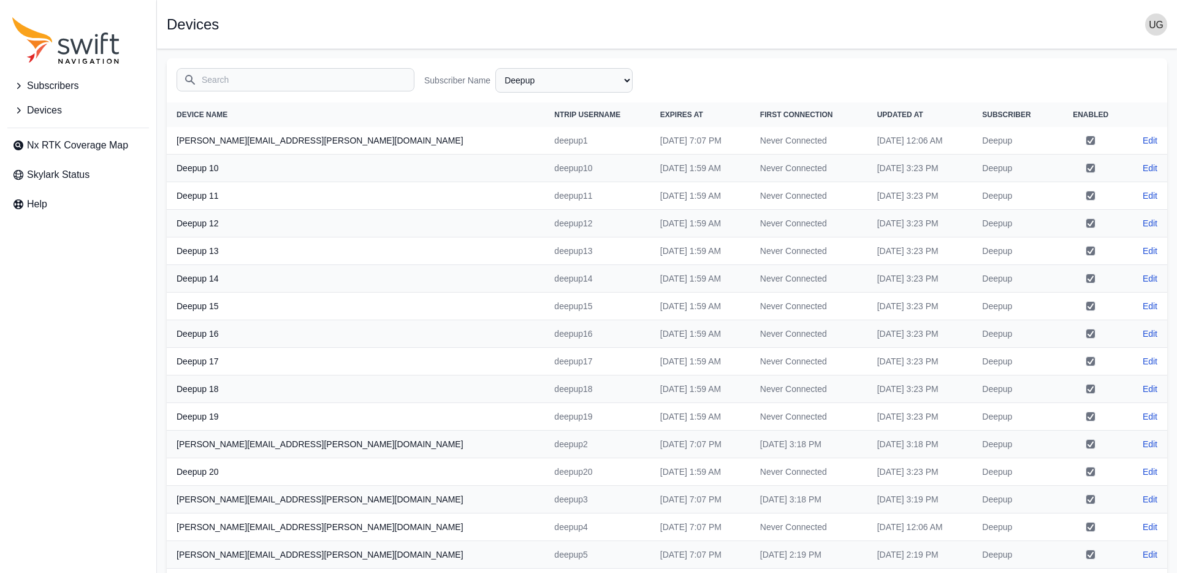
click at [322, 78] on input "Search" at bounding box center [296, 79] width 238 height 23
click at [578, 82] on select "All Subscribers <Partner Name> - Customer 1 <Partner Name> - Customer 2 <Partne…" at bounding box center [563, 80] width 137 height 25
click at [495, 68] on select "All Subscribers <Partner Name> - Customer 1 <Partner Name> - Customer 2 <Partne…" at bounding box center [563, 80] width 137 height 25
click at [577, 83] on select "All Subscribers <Partner Name> - Customer 1 <Partner Name> - Customer 2 <Partne…" at bounding box center [563, 80] width 137 height 25
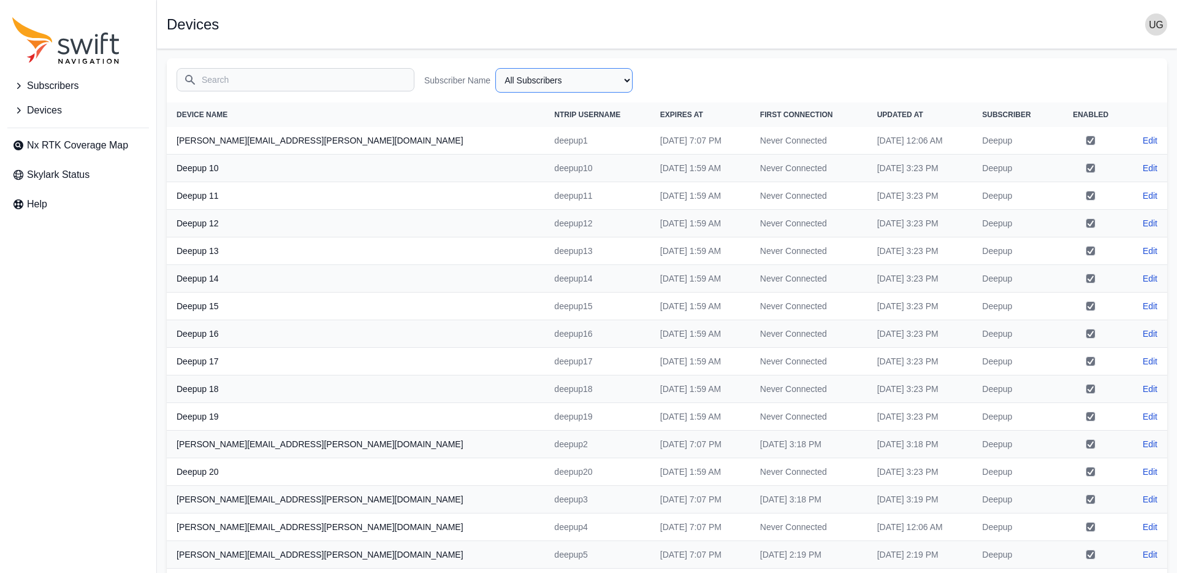
click at [495, 68] on select "All Subscribers <Partner Name> - Customer 1 <Partner Name> - Customer 2 <Partne…" at bounding box center [563, 80] width 137 height 25
select select "Subscriber"
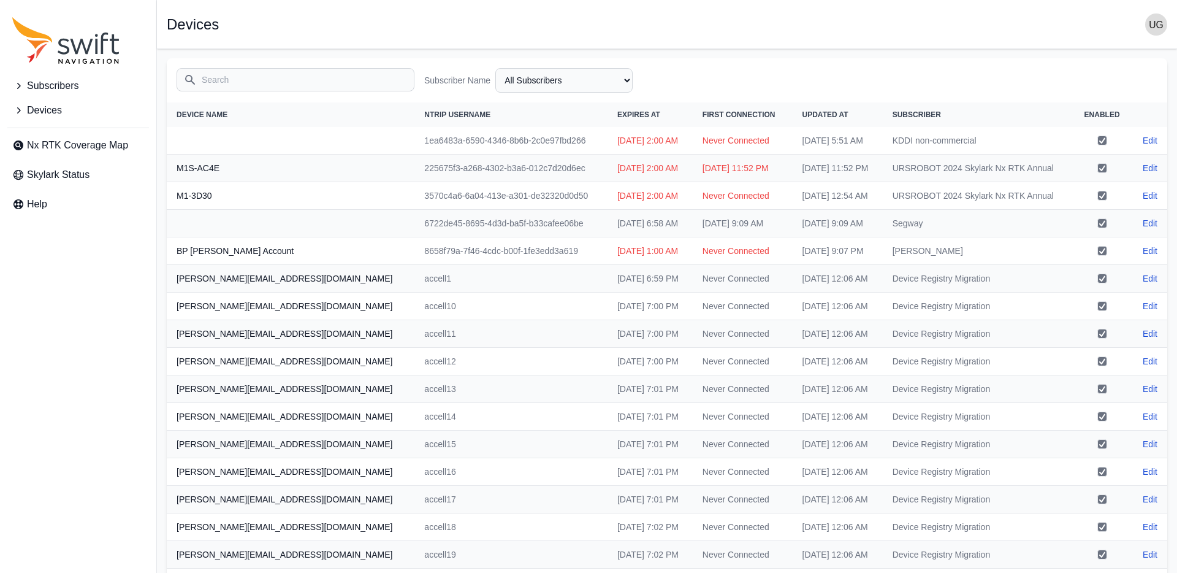
click at [225, 86] on input "Search" at bounding box center [296, 79] width 238 height 23
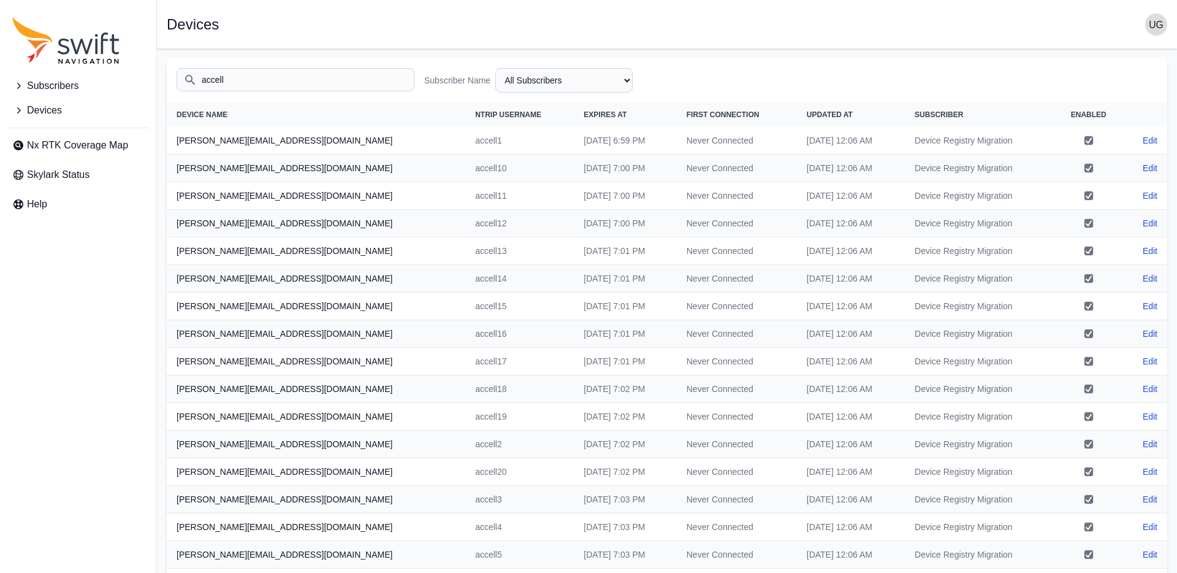
type input "accell"
click at [21, 87] on icon "Sidenav" at bounding box center [18, 86] width 12 height 12
click at [18, 85] on icon "Sidenav" at bounding box center [18, 86] width 12 height 12
click at [20, 115] on icon "Sidenav" at bounding box center [18, 110] width 12 height 12
click at [19, 108] on icon "Sidenav" at bounding box center [18, 110] width 12 height 12
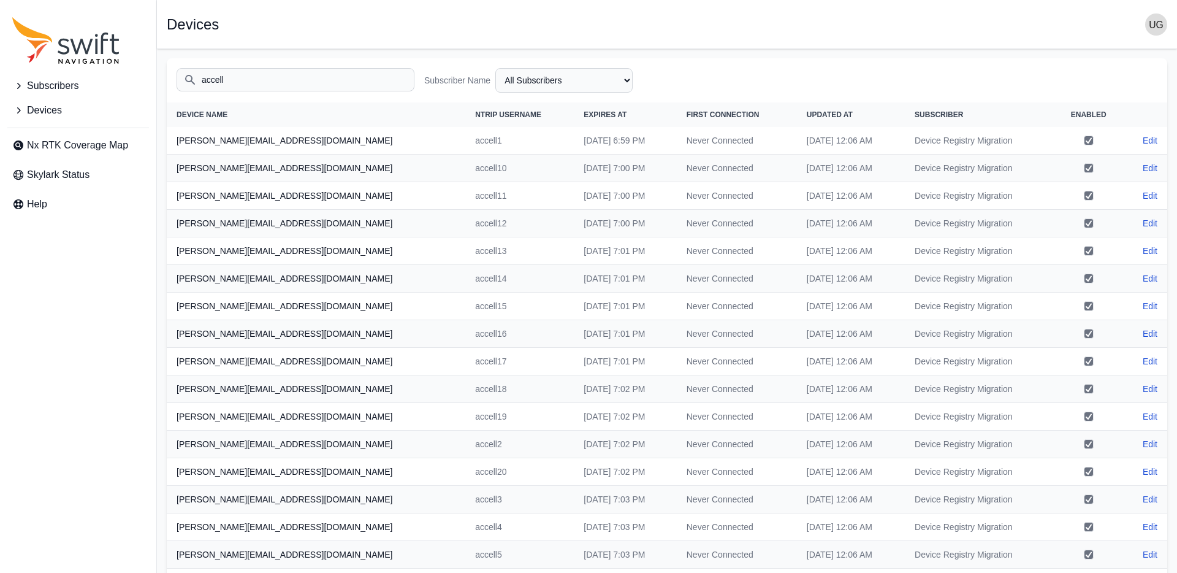
click at [243, 81] on input "accell" at bounding box center [296, 79] width 238 height 23
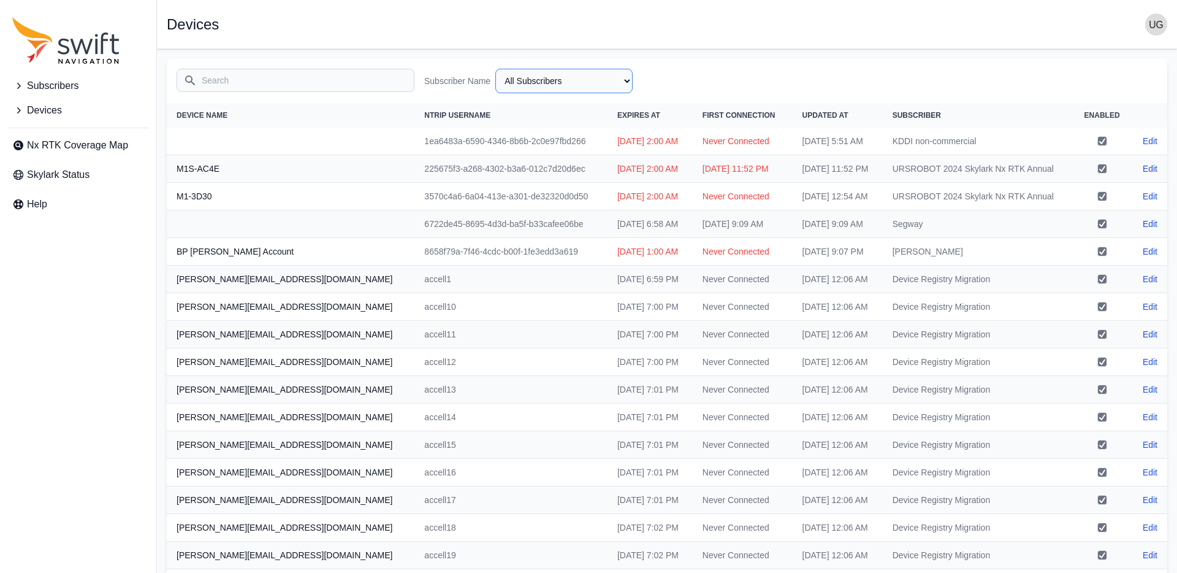
click at [549, 85] on select "All Subscribers <Partner Name> - Customer 1 <Partner Name> - Customer 2 <Partne…" at bounding box center [563, 81] width 137 height 25
click at [495, 69] on select "All Subscribers <Partner Name> - Customer 1 <Partner Name> - Customer 2 <Partne…" at bounding box center [563, 81] width 137 height 25
click at [316, 85] on input "Search" at bounding box center [296, 80] width 238 height 23
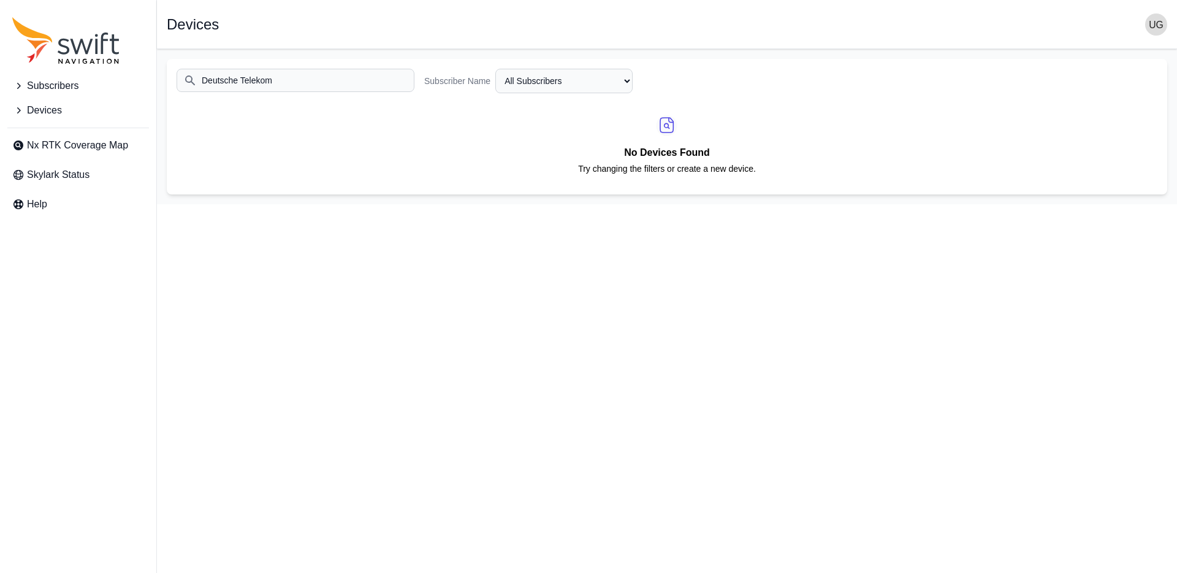
type input "Deutsche Telekom"
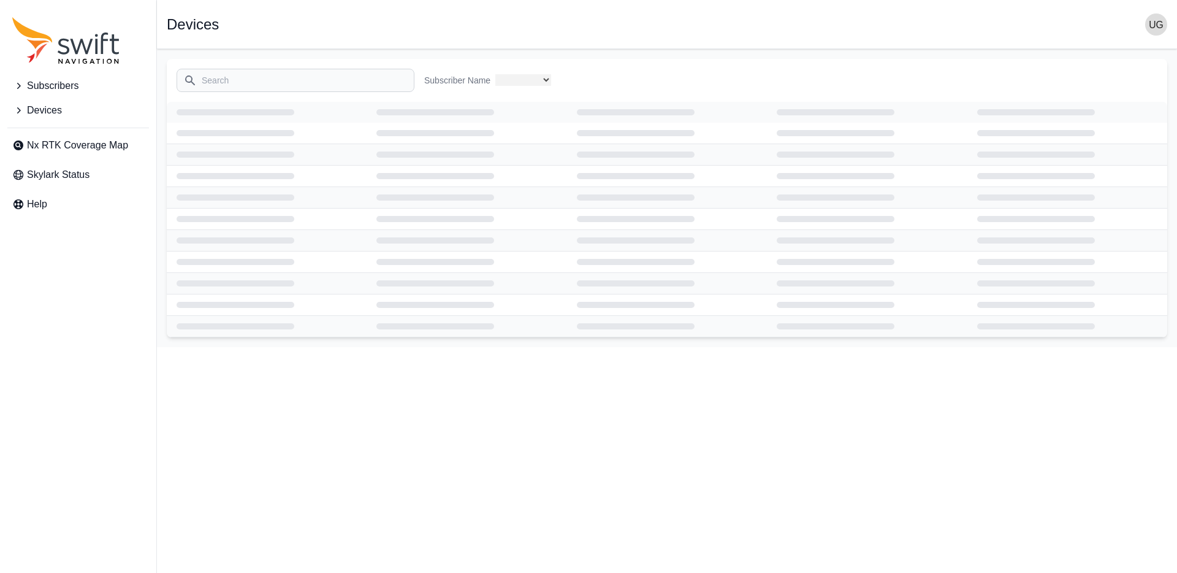
select select
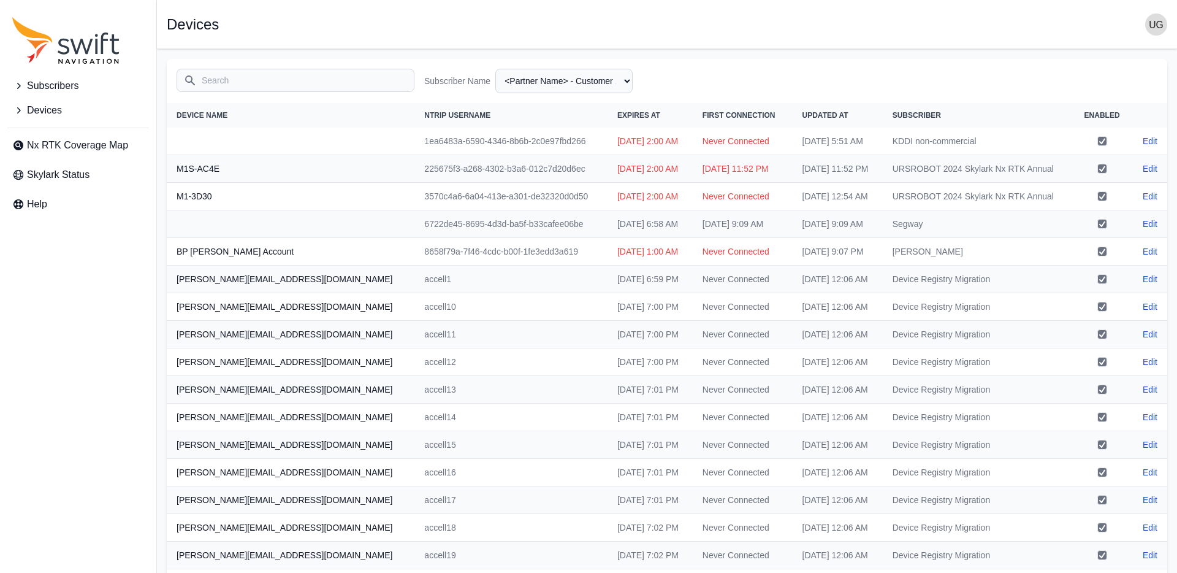
click at [18, 86] on icon "Sidenav" at bounding box center [18, 86] width 12 height 12
click at [17, 134] on icon "Sidenav" at bounding box center [18, 135] width 12 height 12
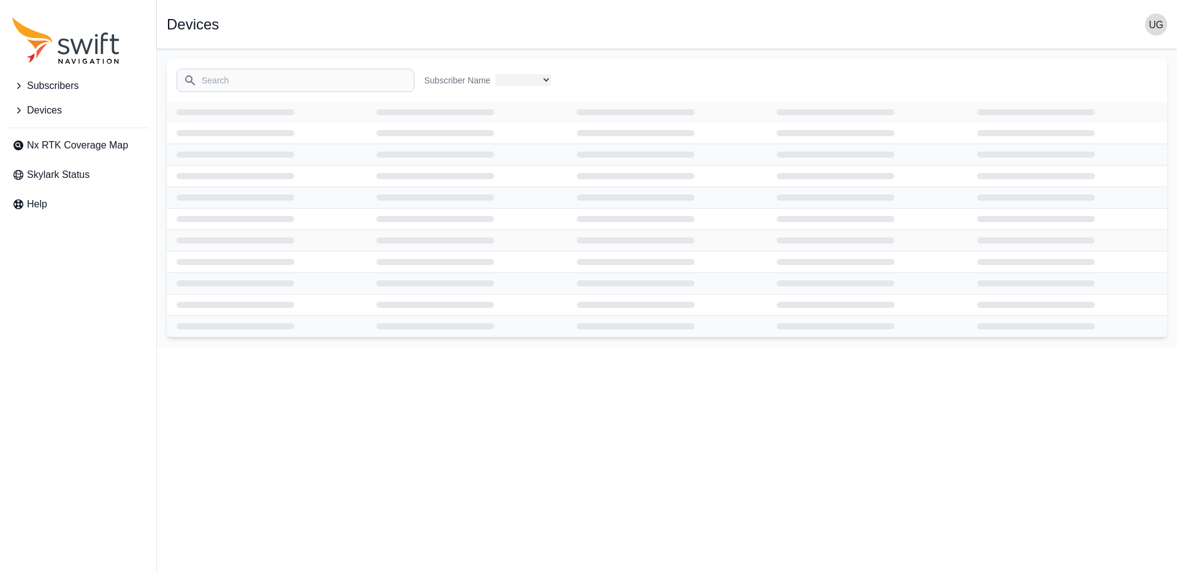
select select "3b15b43b-1669-4ed1-98a2-52b11d9c3b06"
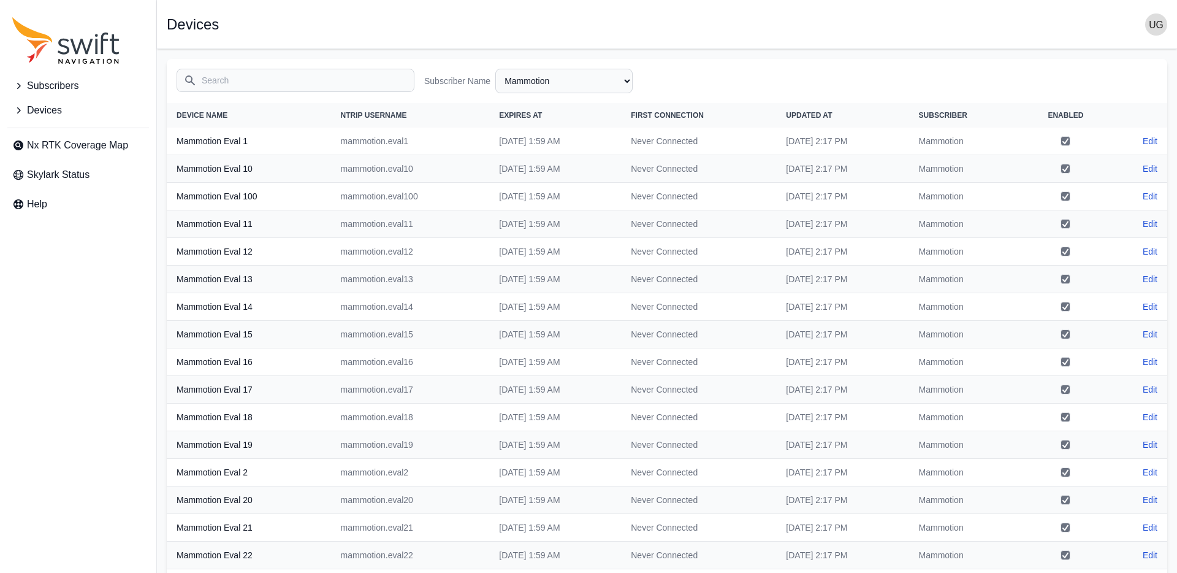
click at [1162, 25] on img "button" at bounding box center [1156, 24] width 22 height 22
click at [1094, 124] on link "Sign out" at bounding box center [1108, 126] width 137 height 22
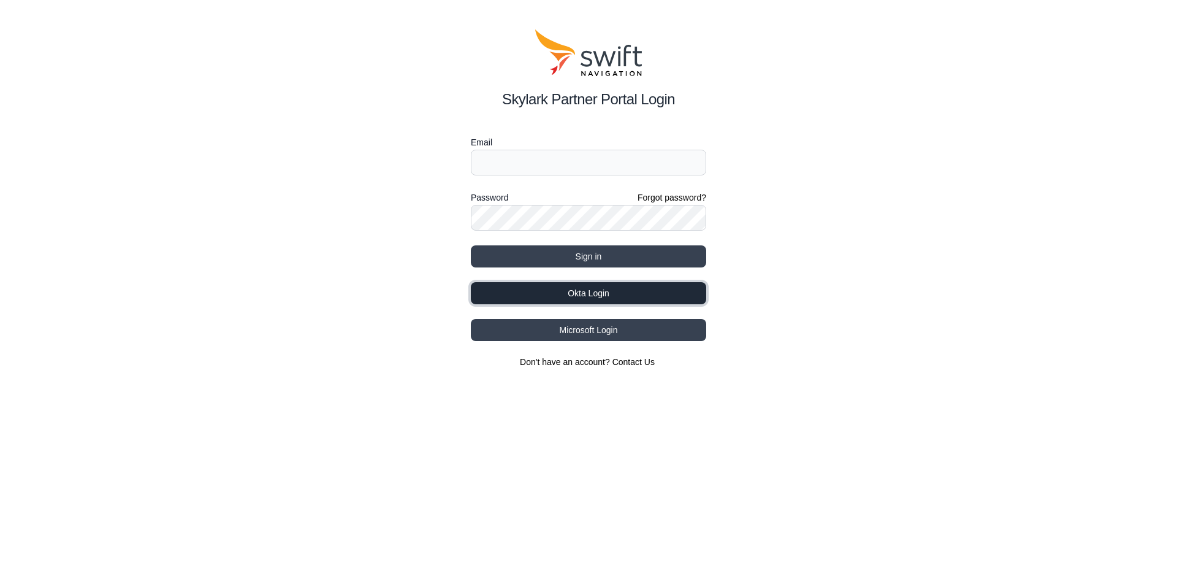
click at [640, 291] on button "Okta Login" at bounding box center [588, 293] width 235 height 22
click at [582, 292] on button "Okta Login" at bounding box center [588, 293] width 235 height 22
click at [634, 292] on button "Okta Login" at bounding box center [588, 293] width 235 height 22
click at [590, 289] on button "Okta Login" at bounding box center [588, 293] width 235 height 22
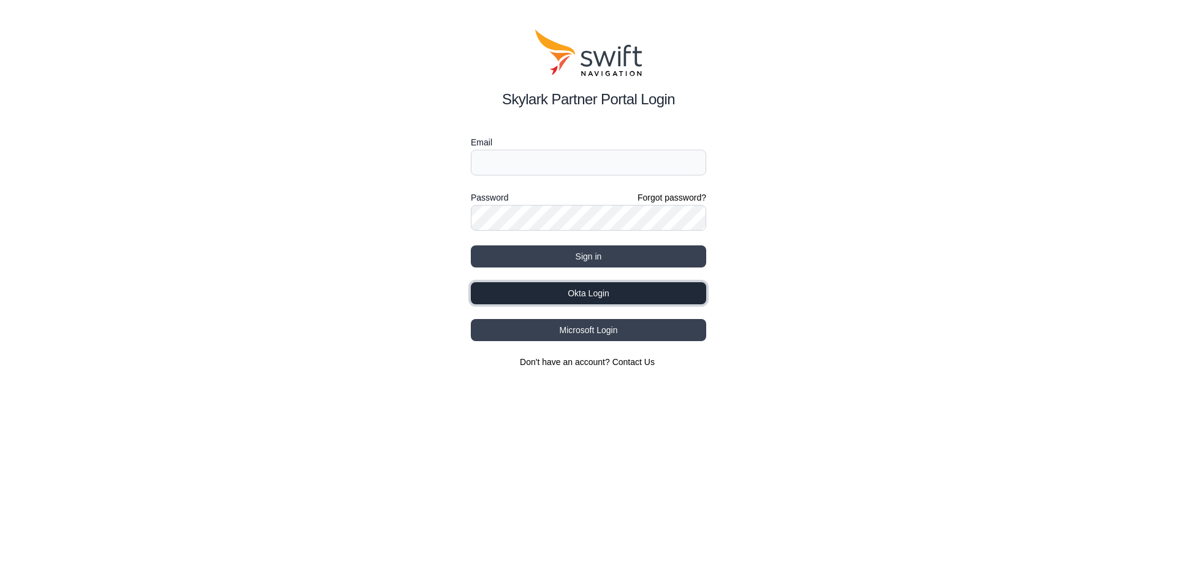
click at [608, 290] on button "Okta Login" at bounding box center [588, 293] width 235 height 22
click at [650, 296] on button "Okta Login" at bounding box center [588, 293] width 235 height 22
click at [609, 289] on button "Okta Login" at bounding box center [588, 293] width 235 height 22
click at [614, 292] on button "Okta Login" at bounding box center [588, 293] width 235 height 22
